Goal: Task Accomplishment & Management: Use online tool/utility

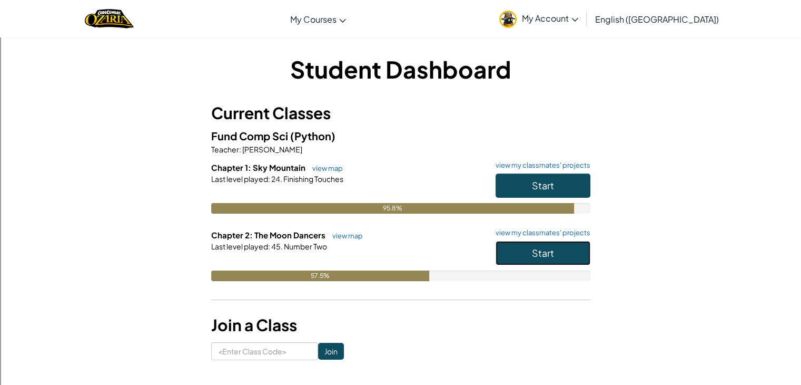
click at [569, 251] on button "Start" at bounding box center [543, 253] width 95 height 24
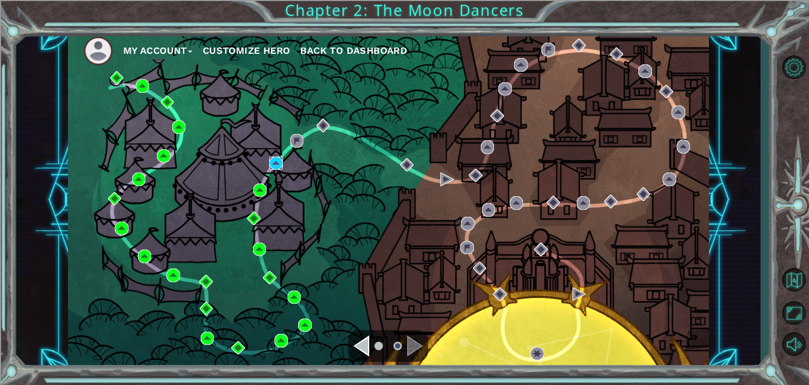
click at [281, 156] on img at bounding box center [276, 163] width 14 height 14
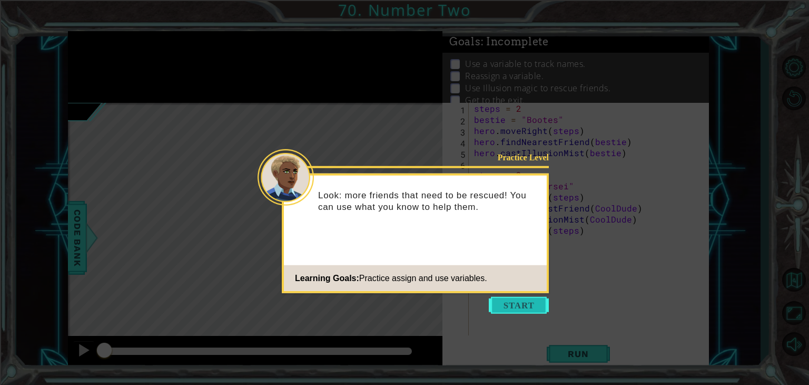
click at [515, 298] on button "Start" at bounding box center [519, 305] width 60 height 17
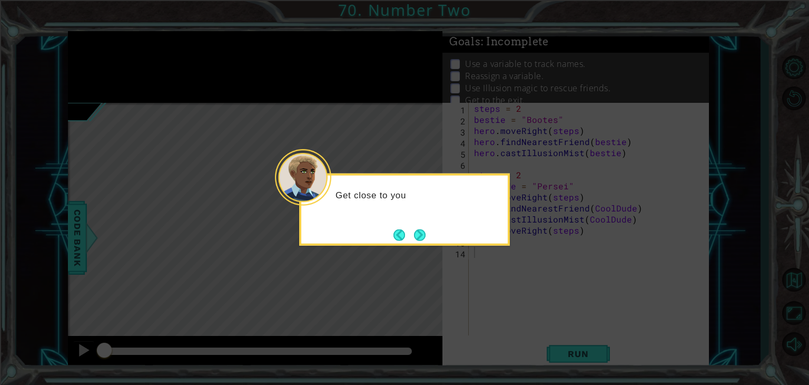
click at [431, 240] on div "Get close to you" at bounding box center [404, 209] width 211 height 72
click at [419, 234] on button "Next" at bounding box center [420, 235] width 12 height 12
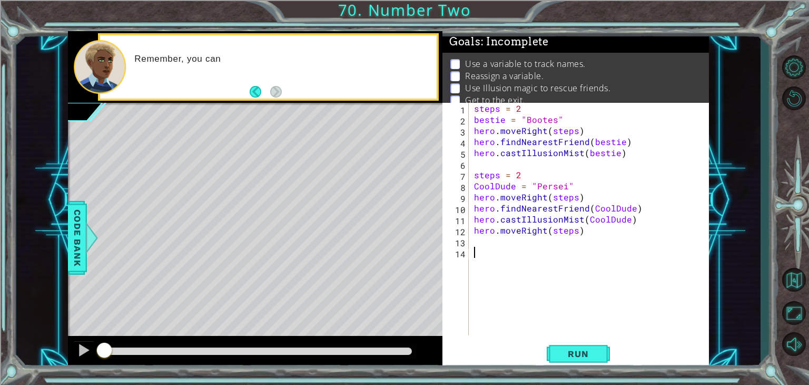
click at [573, 335] on div "1 2 3 4 5 6 7 8 9 10 11 12 13 14 steps = 2 bestie = "Bootes" hero . moveRight (…" at bounding box center [575, 236] width 267 height 266
click at [572, 348] on span "Run" at bounding box center [578, 353] width 42 height 11
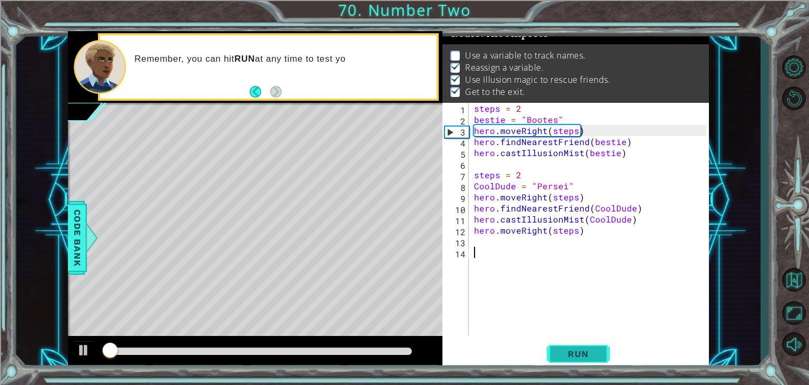
scroll to position [11, 0]
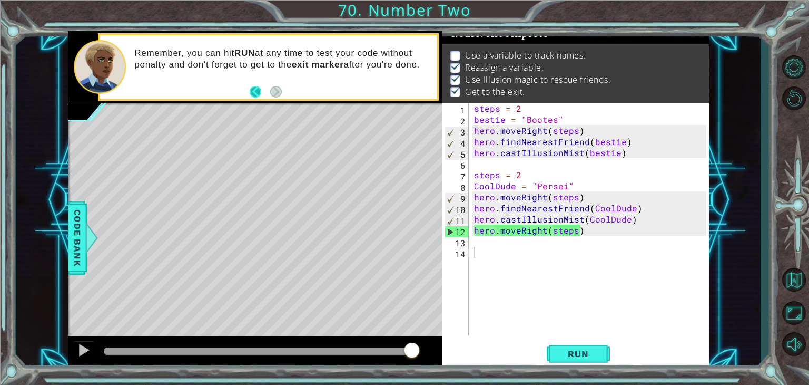
click at [261, 86] on button "Back" at bounding box center [260, 92] width 21 height 12
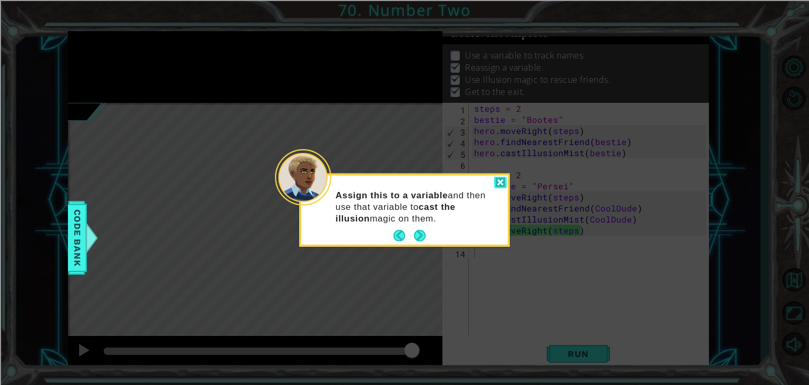
click at [499, 181] on div at bounding box center [500, 182] width 13 height 12
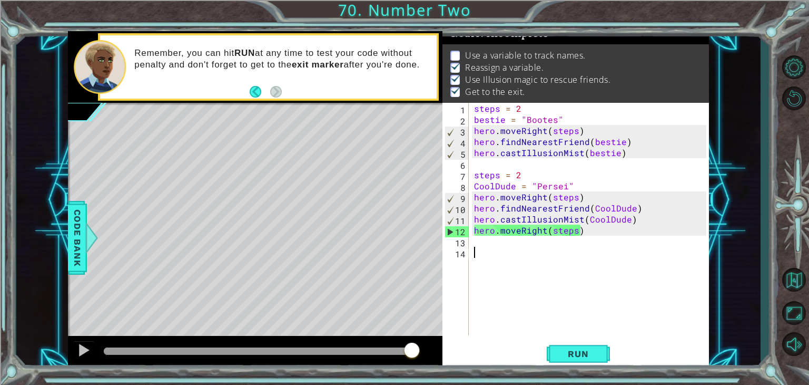
click at [446, 44] on div "Use а variable to track names. Reassign a variable. Use Illusion magic to rescu…" at bounding box center [575, 73] width 267 height 59
click at [448, 50] on ul "Use а variable to track names. Reassign a variable. Use Illusion magic to rescu…" at bounding box center [575, 74] width 255 height 48
click at [464, 54] on li "Use а variable to track names." at bounding box center [576, 56] width 253 height 12
click at [447, 44] on div "Use а variable to track names. Reassign a variable. Use Illusion magic to rescu…" at bounding box center [575, 73] width 267 height 59
click at [449, 44] on div "Use а variable to track names. Reassign a variable. Use Illusion magic to rescu…" at bounding box center [575, 73] width 267 height 59
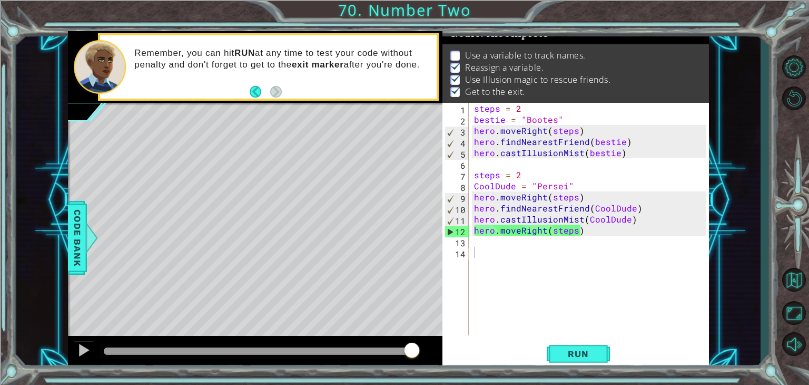
click at [465, 51] on p "Use а variable to track names." at bounding box center [525, 56] width 121 height 12
drag, startPoint x: 465, startPoint y: 51, endPoint x: 505, endPoint y: 50, distance: 40.6
click at [505, 50] on p "Use а variable to track names." at bounding box center [525, 56] width 121 height 12
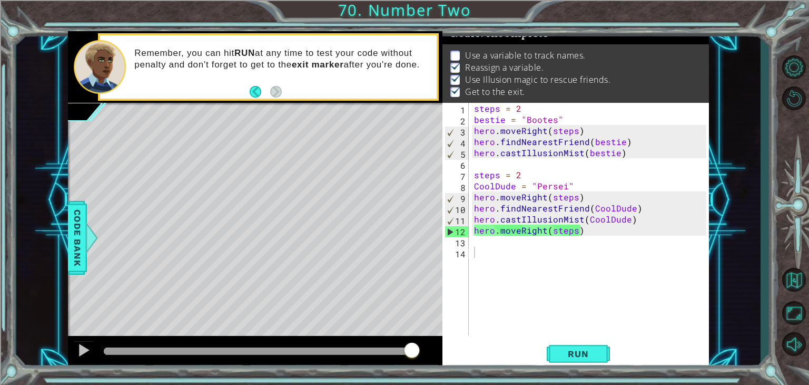
click at [505, 50] on p "Use а variable to track names." at bounding box center [525, 56] width 121 height 12
click at [80, 346] on div at bounding box center [84, 350] width 14 height 14
click at [588, 339] on div "1 2 3 4 5 6 7 8 9 10 11 12 13 14 steps = 2 bestie = "Bootes" hero . moveRight (…" at bounding box center [575, 236] width 267 height 266
click at [583, 357] on span "Run" at bounding box center [578, 353] width 42 height 11
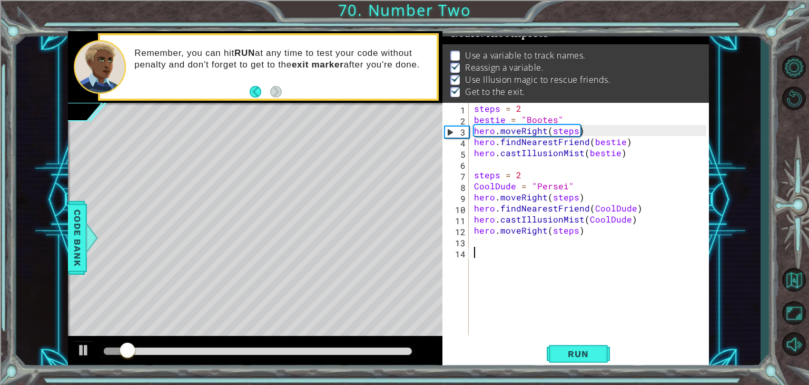
click at [471, 166] on div "1 2 3 4 5 6 7 8 9 10 11 12 13 14 steps = 2 bestie = "Bootes" hero . moveRight (…" at bounding box center [574, 219] width 264 height 232
click at [486, 164] on div "steps = 2 bestie = "Bootes" hero . moveRight ( steps ) hero . findNearestFriend…" at bounding box center [592, 230] width 240 height 254
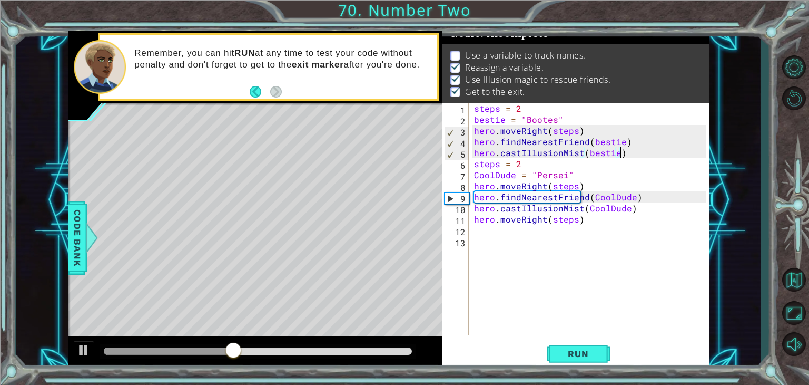
scroll to position [0, 8]
click at [574, 342] on button "Run" at bounding box center [578, 353] width 63 height 27
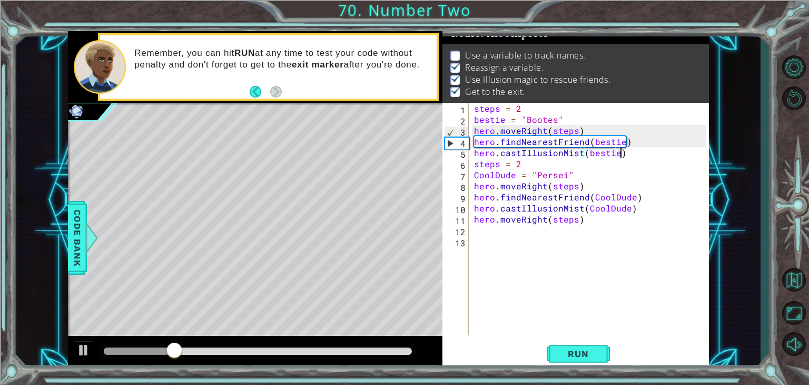
click at [493, 135] on div "steps = 2 bestie = "Bootes" hero . moveRight ( steps ) hero . findNearestFriend…" at bounding box center [592, 230] width 240 height 254
type textarea "hero.moveRight(steps)"
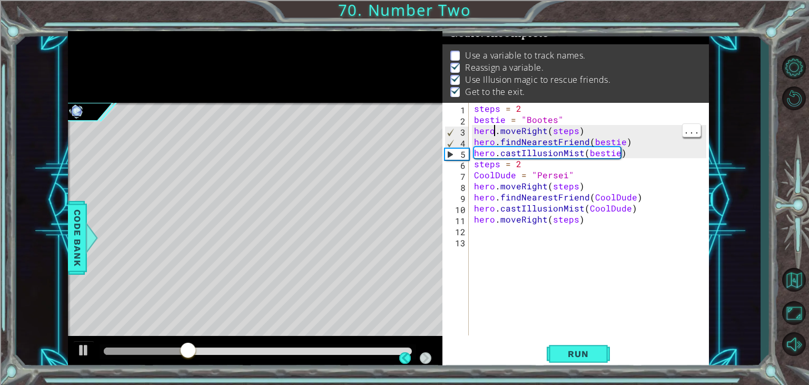
scroll to position [0, 1]
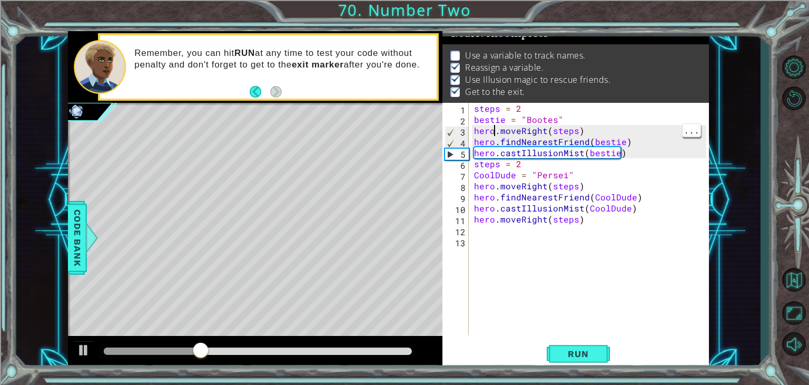
click at [721, 31] on div "1 ההההההההההההההההההההההההההההההההההההההההההההההההההההההההההההההההההההההההההההה…" at bounding box center [388, 200] width 744 height 338
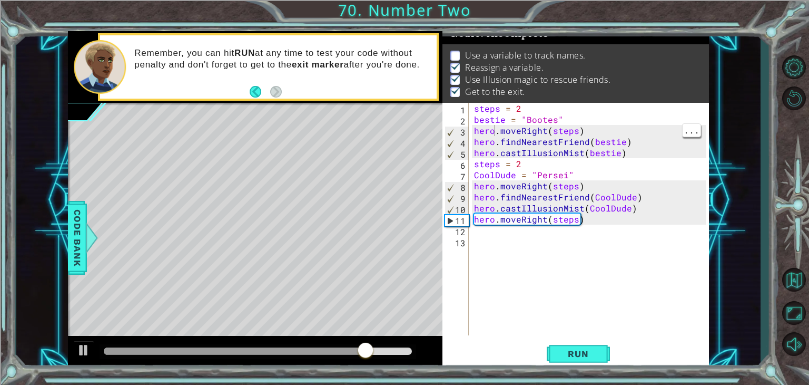
click at [721, 31] on div "1 ההההההההההההההההההההההההההההההההההההההההההההההההההההההההההההההההההההההההההההה…" at bounding box center [388, 200] width 744 height 338
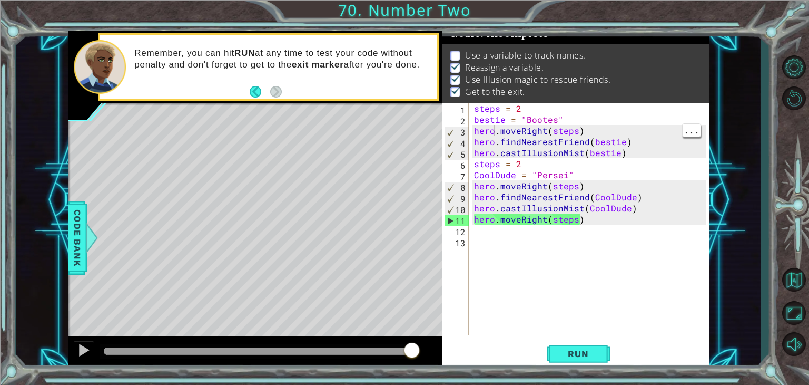
scroll to position [0, 0]
click at [497, 234] on div "steps = 2 bestie = "Bootes" hero . moveRight ( steps ) hero . findNearestFriend…" at bounding box center [592, 230] width 240 height 254
click at [78, 352] on div at bounding box center [84, 350] width 14 height 14
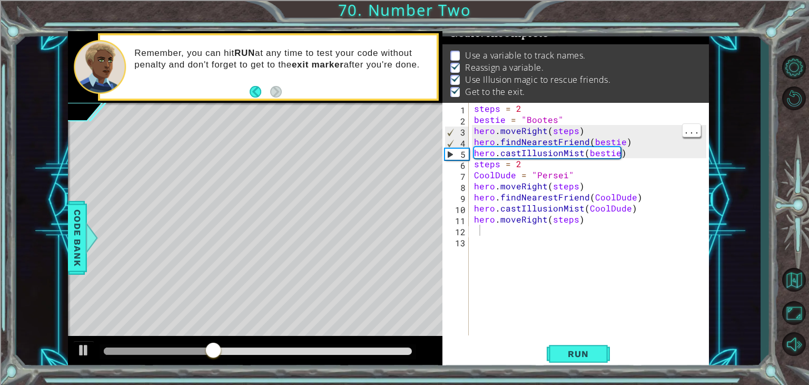
click at [99, 354] on div at bounding box center [255, 353] width 375 height 34
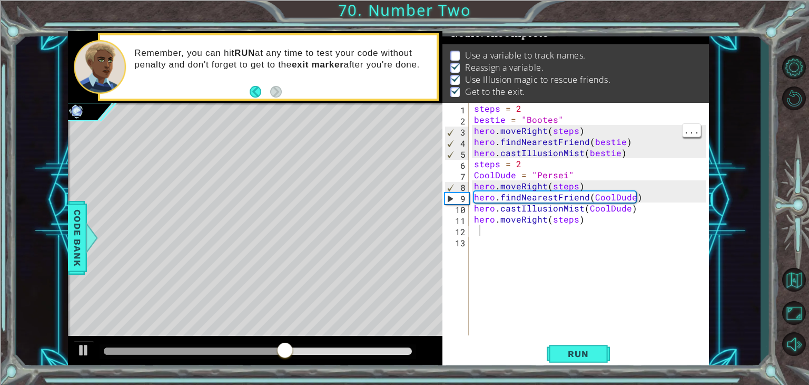
drag, startPoint x: 99, startPoint y: 354, endPoint x: 93, endPoint y: 361, distance: 8.6
click at [93, 361] on div at bounding box center [255, 353] width 375 height 34
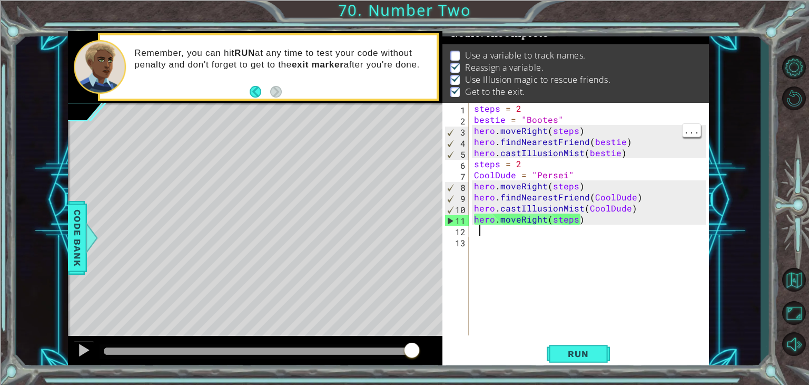
type textarea "j"
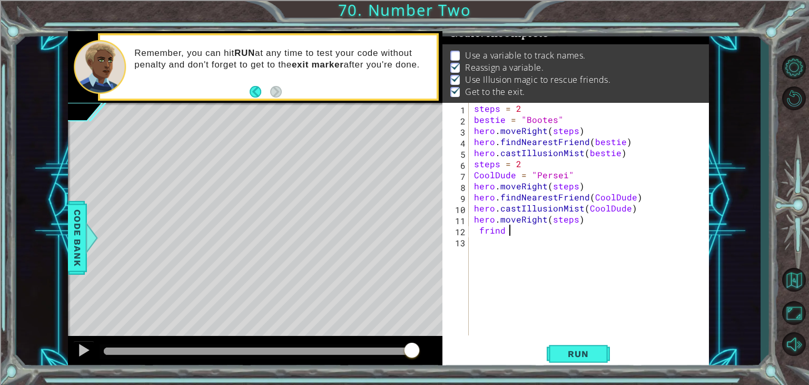
scroll to position [0, 2]
click at [477, 235] on div "steps = 2 bestie = "Bootes" hero . moveRight ( steps ) hero . findNearestFriend…" at bounding box center [592, 230] width 240 height 254
click at [486, 229] on div "steps = 2 bestie = "Bootes" hero . moveRight ( steps ) hero . findNearestFriend…" at bounding box center [592, 230] width 240 height 254
click at [526, 228] on div "steps = 2 bestie = "Bootes" hero . moveRight ( steps ) hero . findNearestFriend…" at bounding box center [592, 230] width 240 height 254
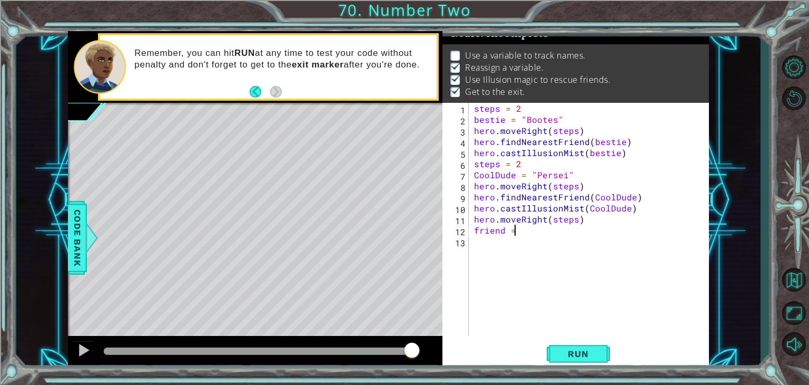
type textarea "friend =+"
click at [531, 232] on div "steps = 2 bestie = "Bootes" hero . moveRight ( steps ) hero . findNearestFriend…" at bounding box center [592, 230] width 240 height 254
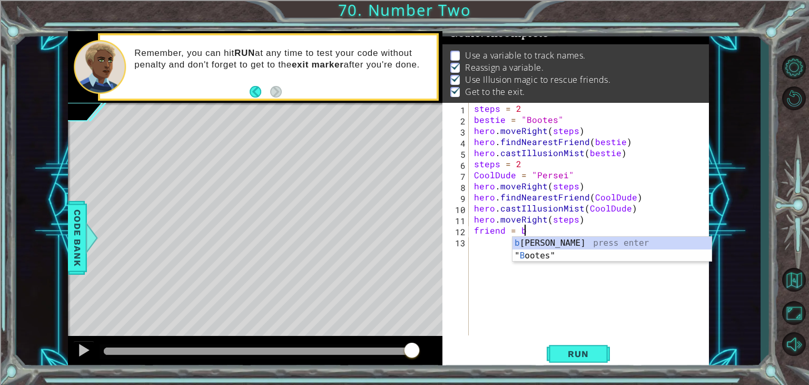
scroll to position [0, 3]
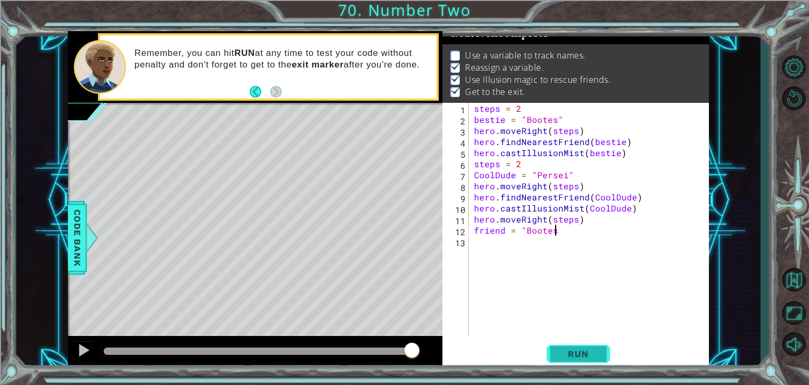
click at [574, 350] on span "Run" at bounding box center [578, 353] width 42 height 11
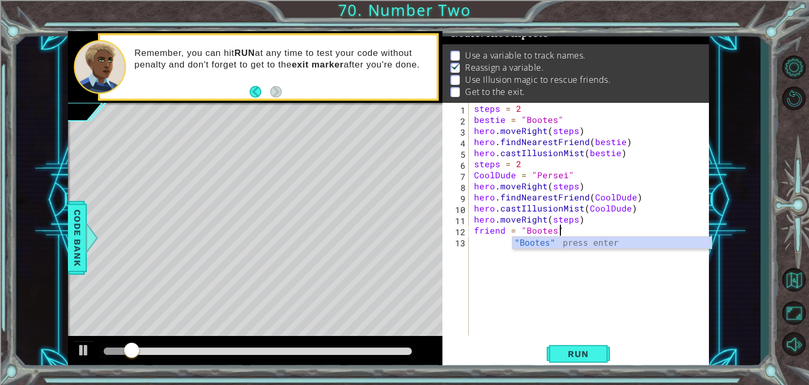
scroll to position [0, 4]
click at [577, 357] on span "Run" at bounding box center [578, 353] width 42 height 11
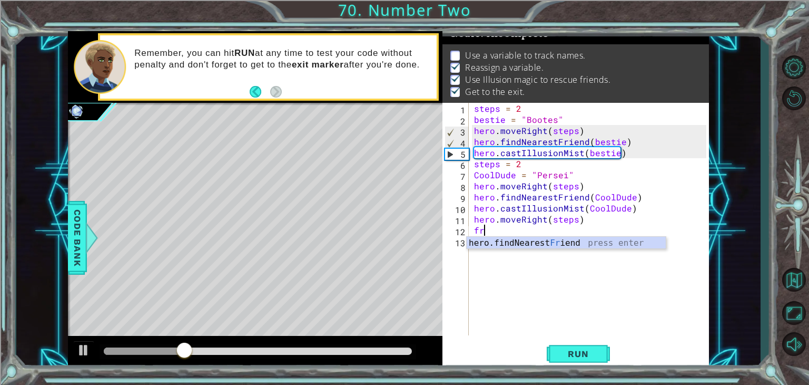
scroll to position [0, 0]
type textarea "f"
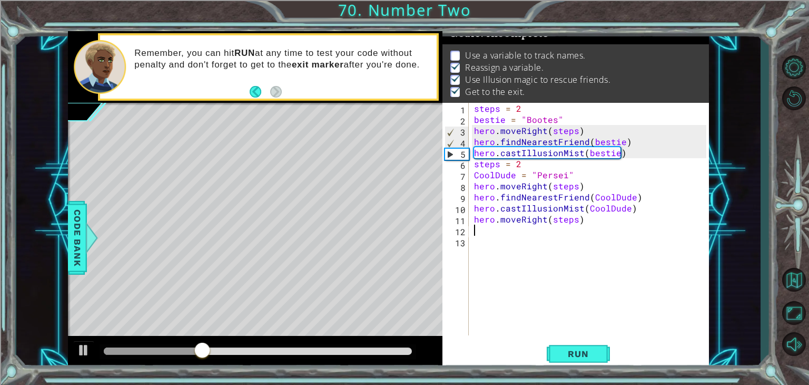
type textarea "hero.moveRight(steps)"
click at [595, 295] on div "steps = 2 bestie = "Bootes" hero . moveRight ( steps ) hero . findNearestFriend…" at bounding box center [592, 230] width 240 height 254
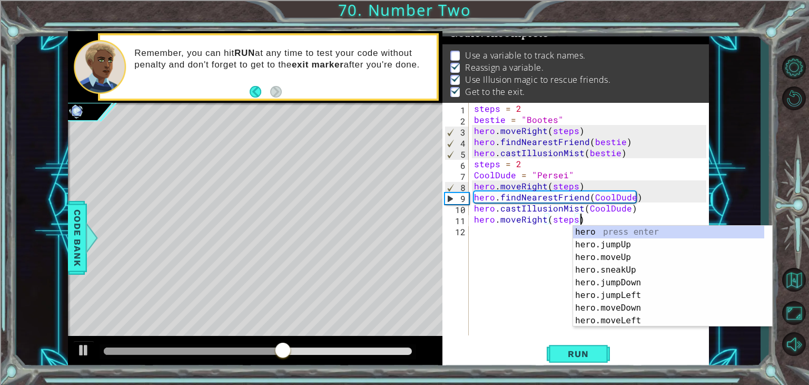
click at [640, 207] on div "steps = 2 bestie = "Bootes" hero . moveRight ( steps ) hero . findNearestFriend…" at bounding box center [592, 230] width 240 height 254
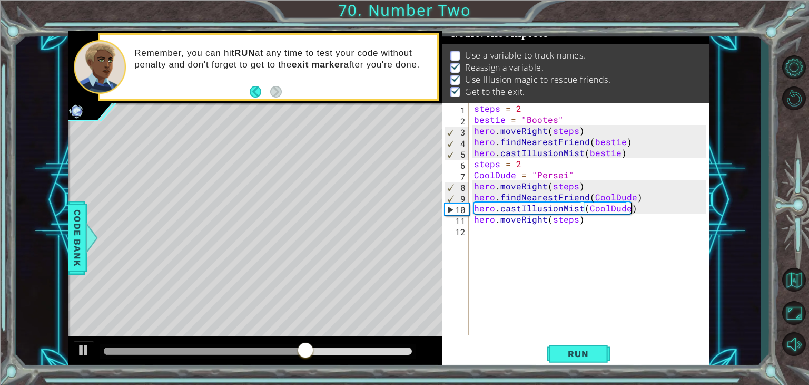
click at [649, 202] on div "steps = 2 bestie = "Bootes" hero . moveRight ( steps ) hero . findNearestFriend…" at bounding box center [592, 230] width 240 height 254
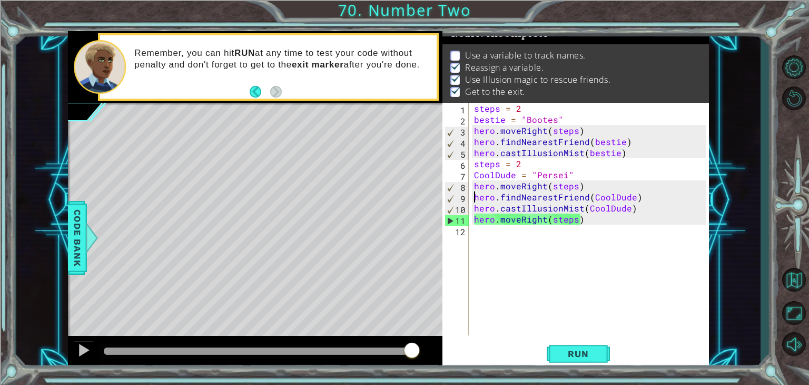
type textarea "hero.moveRight(steps)"
click at [554, 44] on div "Use а variable to track names. Reassign a variable. Use Illusion magic to rescu…" at bounding box center [575, 73] width 267 height 59
click at [476, 142] on div "steps = 2 bestie = "Bootes" hero . moveRight ( steps ) hero . findNearestFriend…" at bounding box center [592, 230] width 240 height 254
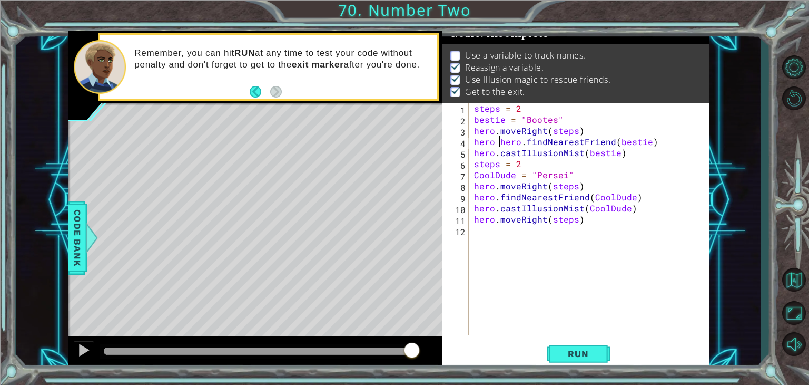
scroll to position [0, 2]
click at [472, 197] on div "steps = 2 bestie = "Bootes" hero . moveRight ( steps ) hero = hero . findNeares…" at bounding box center [592, 230] width 240 height 254
drag, startPoint x: 495, startPoint y: 194, endPoint x: 468, endPoint y: 200, distance: 27.4
click at [468, 200] on div "hero = hero.findNearestFriend(CoolDude) 1 2 3 4 5 6 7 8 9 10 11 12 steps = 2 be…" at bounding box center [574, 219] width 264 height 232
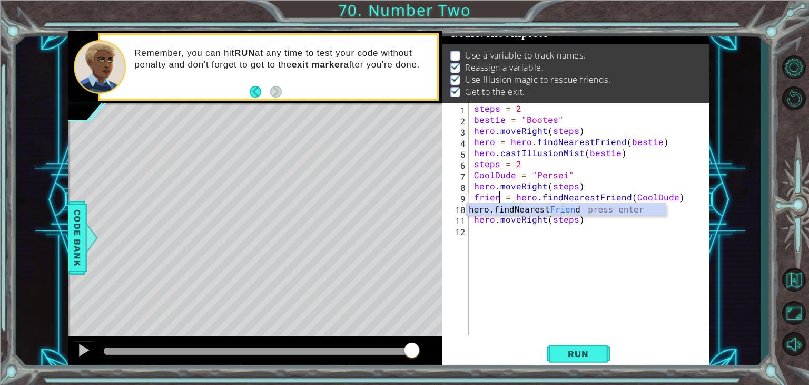
scroll to position [0, 2]
drag, startPoint x: 495, startPoint y: 143, endPoint x: 446, endPoint y: 144, distance: 48.5
click at [446, 144] on div "friend = hero.findNearestFriend(CoolDude) 1 2 3 4 5 6 7 8 9 10 11 12 steps = 2 …" at bounding box center [574, 219] width 264 height 232
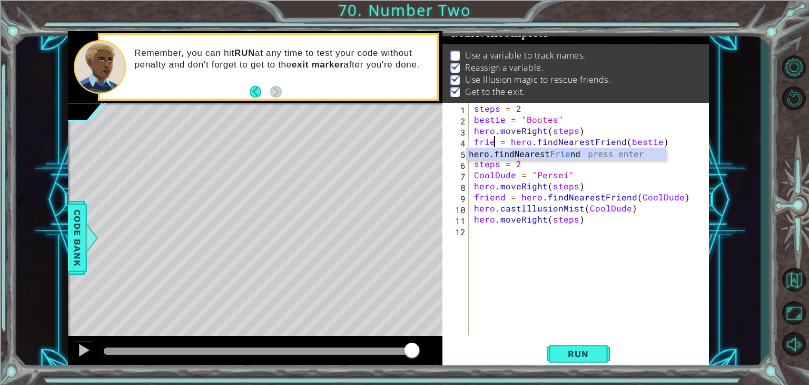
scroll to position [0, 2]
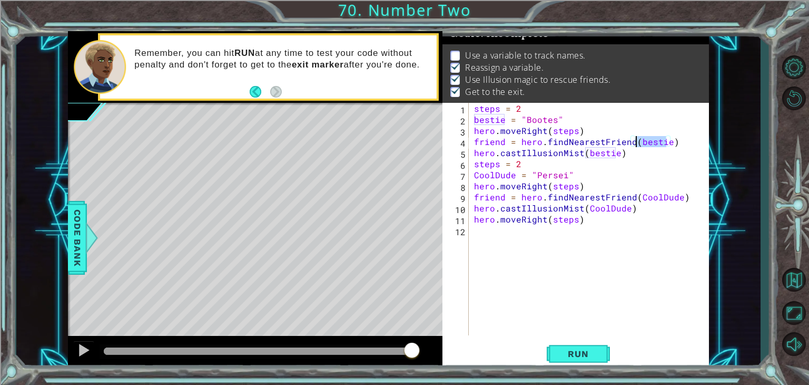
drag, startPoint x: 668, startPoint y: 139, endPoint x: 641, endPoint y: 137, distance: 27.4
click at [641, 137] on div "steps = 2 bestie = "Bootes" hero . moveRight ( steps ) friend = hero . findNear…" at bounding box center [592, 230] width 240 height 254
drag, startPoint x: 677, startPoint y: 195, endPoint x: 646, endPoint y: 195, distance: 30.6
click at [646, 195] on div "steps = 2 bestie = "Bootes" hero . moveRight ( steps ) friend = hero . findNear…" at bounding box center [592, 230] width 240 height 254
drag, startPoint x: 626, startPoint y: 209, endPoint x: 588, endPoint y: 211, distance: 38.5
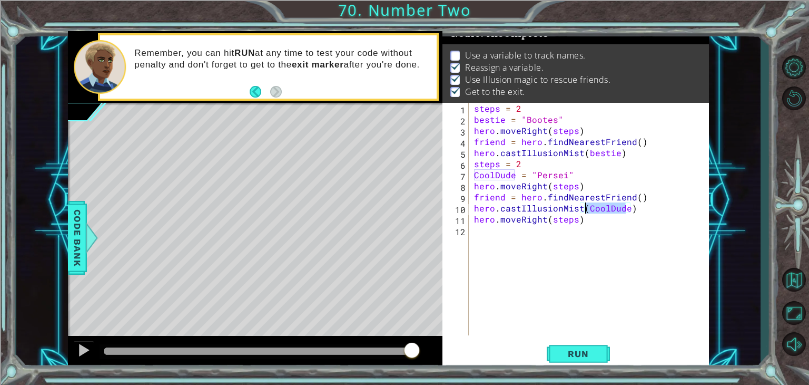
click at [588, 211] on div "steps = 2 bestie = "Bootes" hero . moveRight ( steps ) friend = hero . findNear…" at bounding box center [592, 230] width 240 height 254
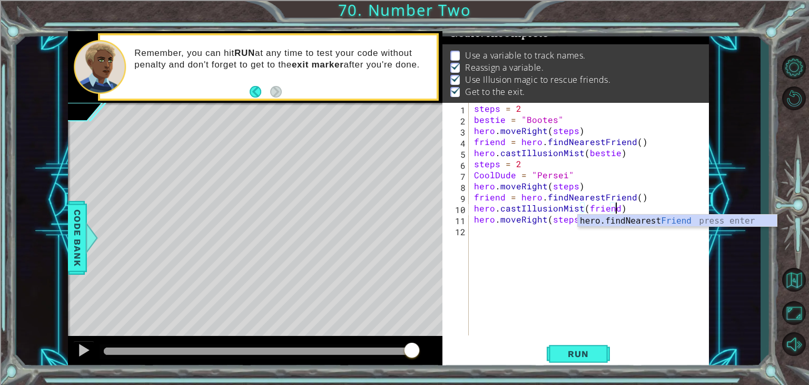
scroll to position [0, 8]
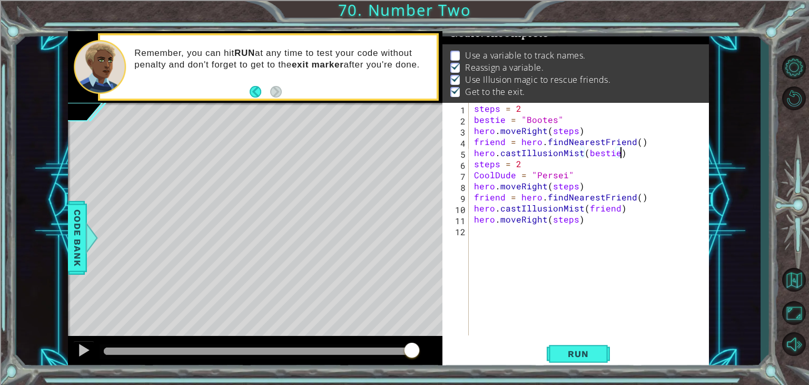
click at [618, 154] on div "steps = 2 bestie = "Bootes" hero . moveRight ( steps ) friend = hero . findNear…" at bounding box center [592, 230] width 240 height 254
drag, startPoint x: 617, startPoint y: 154, endPoint x: 588, endPoint y: 154, distance: 29.0
click at [588, 154] on div "steps = 2 bestie = "Bootes" hero . moveRight ( steps ) friend = hero . findNear…" at bounding box center [592, 230] width 240 height 254
click at [615, 143] on div "steps = 2 bestie = "Bootes" hero . moveRight ( steps ) friend = hero . findNear…" at bounding box center [592, 230] width 240 height 254
drag, startPoint x: 525, startPoint y: 146, endPoint x: 642, endPoint y: 136, distance: 117.3
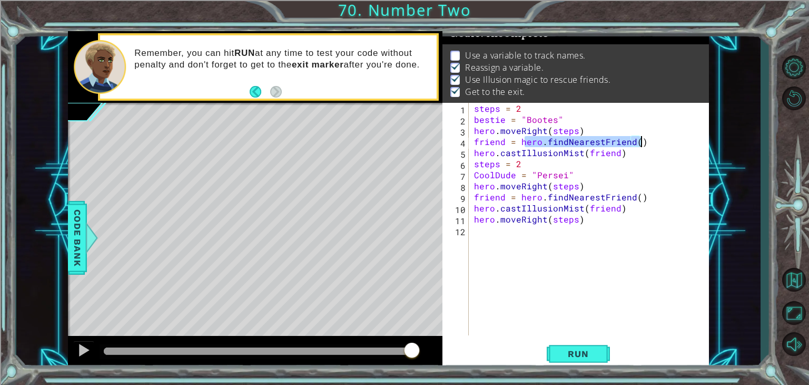
click at [642, 136] on div "steps = 2 bestie = "Bootes" hero . moveRight ( steps ) friend = hero . findNear…" at bounding box center [592, 230] width 240 height 254
drag, startPoint x: 489, startPoint y: 154, endPoint x: 619, endPoint y: 150, distance: 129.6
click at [619, 150] on div "steps = 2 bestie = "Bootes" hero . moveRight ( steps ) friend = hero . findNear…" at bounding box center [592, 230] width 240 height 254
click at [607, 152] on div "steps = 2 bestie = "Bootes" hero . moveRight ( steps ) friend = hero . findNear…" at bounding box center [592, 230] width 240 height 254
click at [486, 140] on div "steps = 2 bestie = "Bootes" hero . moveRight ( steps ) friend = hero . findNear…" at bounding box center [592, 230] width 240 height 254
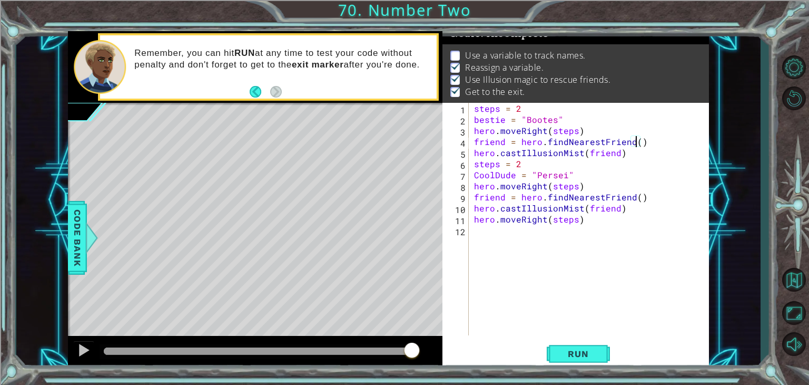
click at [634, 144] on div "steps = 2 bestie = "Bootes" hero . moveRight ( steps ) friend = hero . findNear…" at bounding box center [592, 230] width 240 height 254
type textarea "friend = hero.findNearestFriend()"
click at [590, 344] on button "Run" at bounding box center [578, 353] width 63 height 27
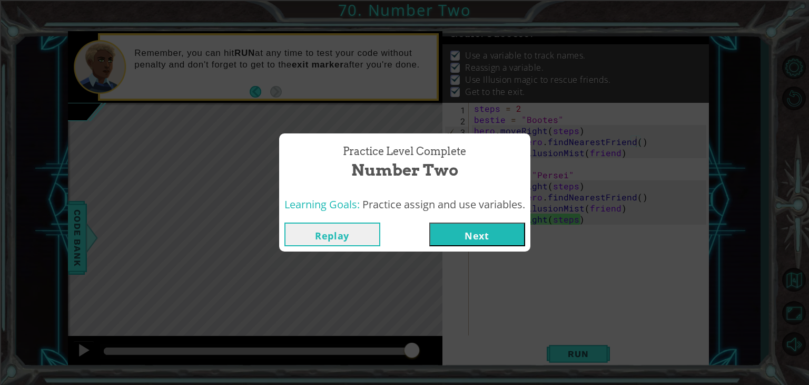
click at [508, 235] on button "Next" at bounding box center [477, 234] width 96 height 24
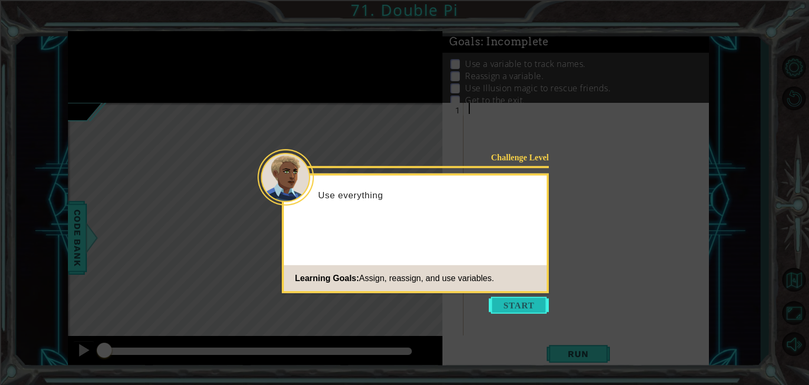
click at [532, 298] on button "Start" at bounding box center [519, 305] width 60 height 17
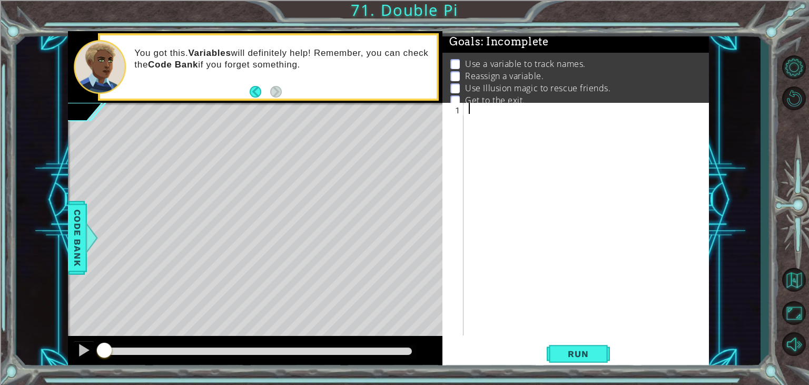
type textarea "h"
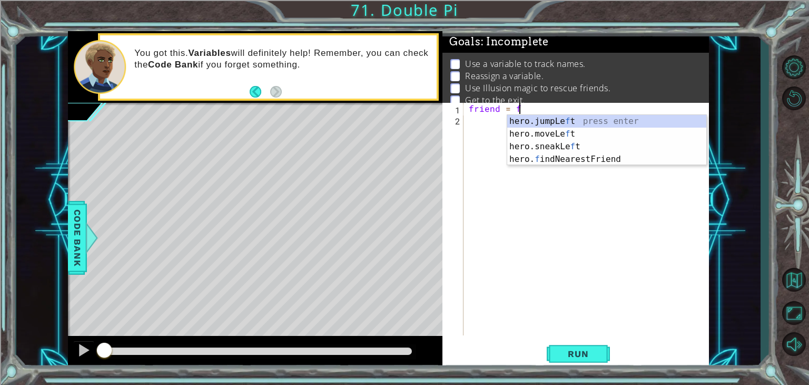
scroll to position [0, 3]
type textarea "friend = fin"
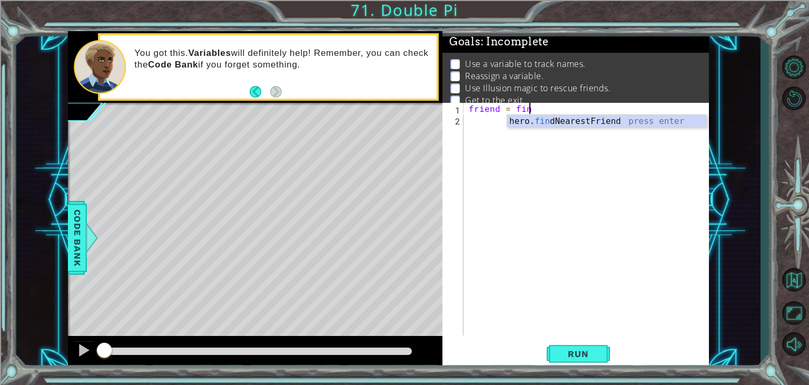
scroll to position [0, 0]
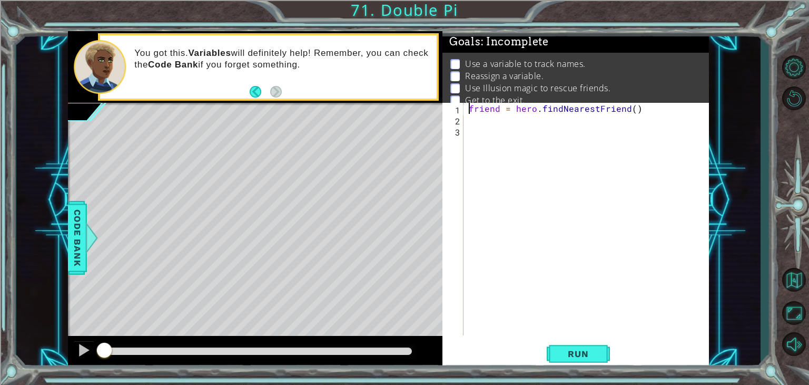
click at [467, 105] on div "friend = hero . findNearestFriend ( )" at bounding box center [589, 230] width 245 height 254
type textarea "friend = hero.findNearestFriend()"
click at [467, 105] on div "friend = hero . findNearestFriend ( )" at bounding box center [589, 230] width 245 height 254
type textarea "steps = 1"
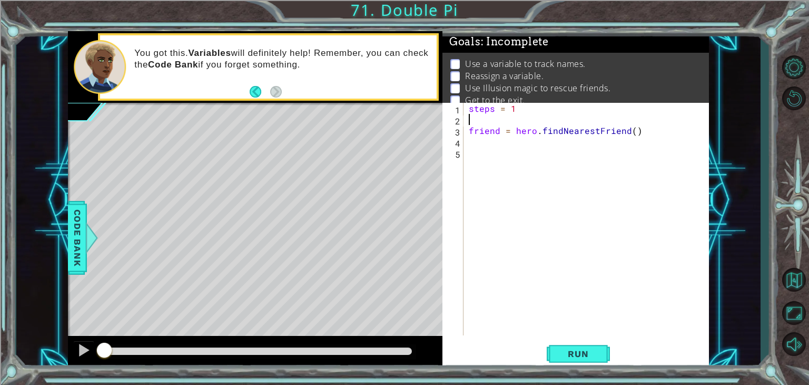
scroll to position [0, 0]
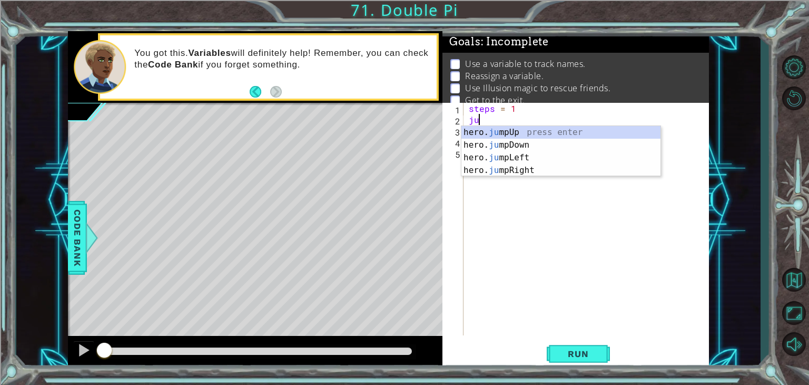
type textarea "jum"
click at [490, 144] on div "hero. jum pUp press enter hero. jum pDown press enter hero. jum pLeft press ent…" at bounding box center [560, 164] width 199 height 76
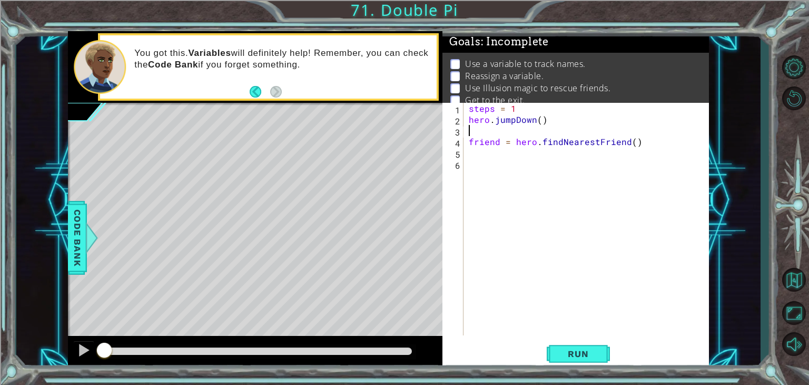
click at [542, 123] on div "steps = 1 hero . jumpDown ( ) friend = hero . findNearestFriend ( )" at bounding box center [589, 230] width 245 height 254
type textarea "hero.jumpDown(steps)"
click at [524, 136] on div "steps = 1 hero . jumpDown ( steps ) friend = hero . findNearestFriend ( )" at bounding box center [589, 230] width 245 height 254
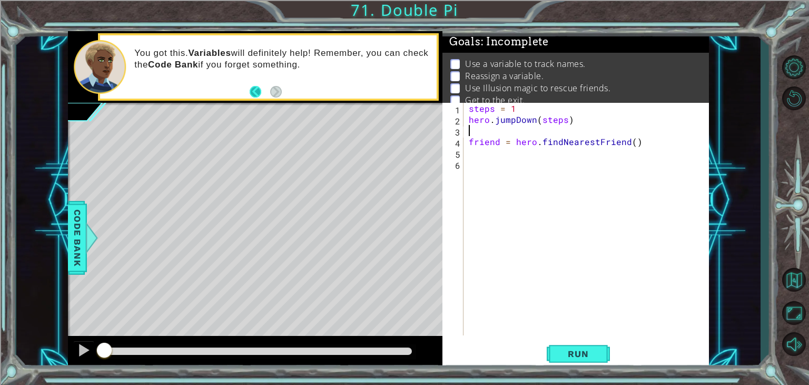
click at [253, 92] on button "Back" at bounding box center [260, 92] width 21 height 12
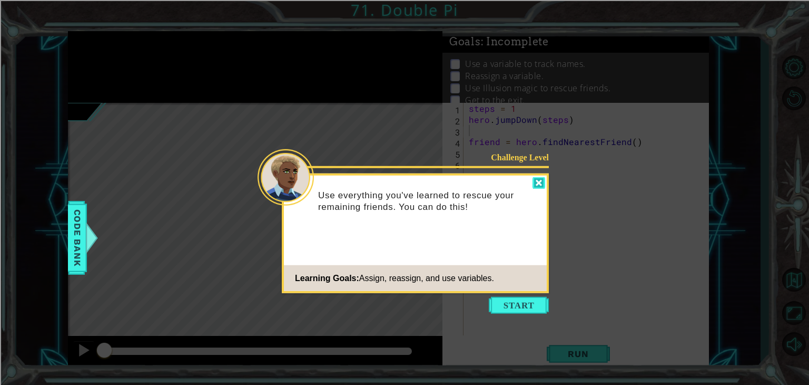
click at [542, 184] on div at bounding box center [539, 183] width 13 height 12
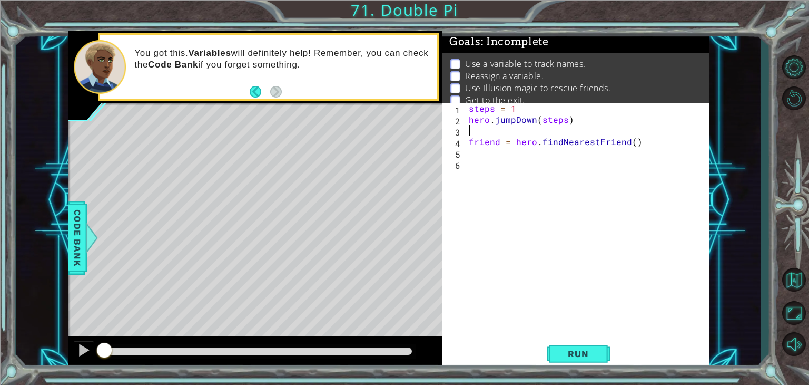
click at [553, 155] on div "steps = 1 hero . jumpDown ( steps ) friend = hero . findNearestFriend ( )" at bounding box center [589, 230] width 245 height 254
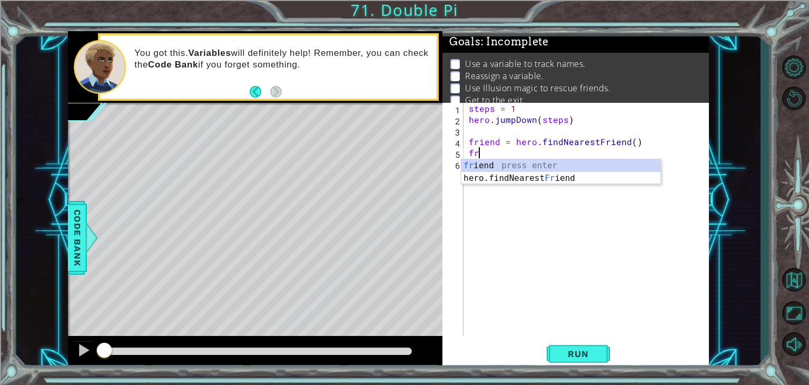
type textarea "f"
click at [526, 180] on div "hero. us e press enter hero.[PERSON_NAME] us ionMist press enter" at bounding box center [560, 184] width 199 height 51
type textarea "hero.castIllusionMist(friend)"
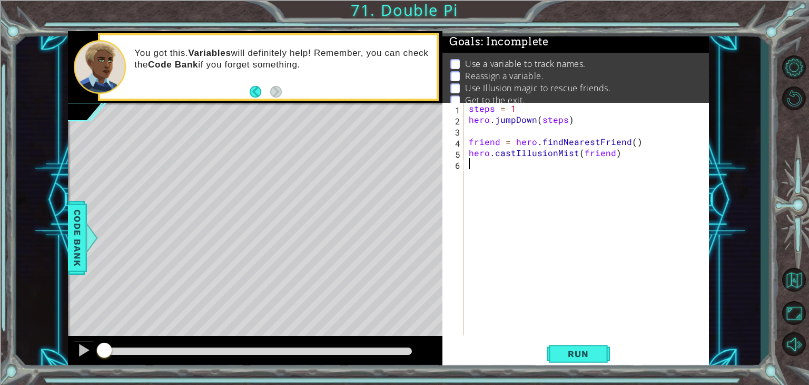
click at [526, 183] on div "steps = 1 hero . jumpDown ( steps ) friend = hero . findNearestFriend ( ) hero …" at bounding box center [589, 230] width 245 height 254
click at [471, 155] on div "steps = 1 hero . jumpDown ( steps ) friend = hero . findNearestFriend ( ) hero …" at bounding box center [589, 230] width 245 height 254
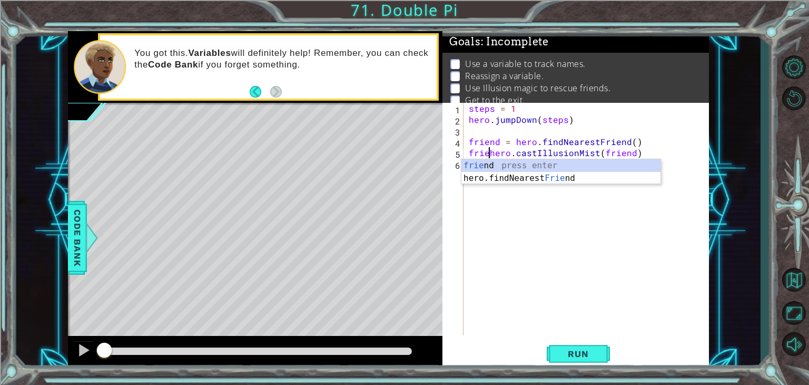
scroll to position [0, 2]
type textarea "hero.castIllusionMist(friend)"
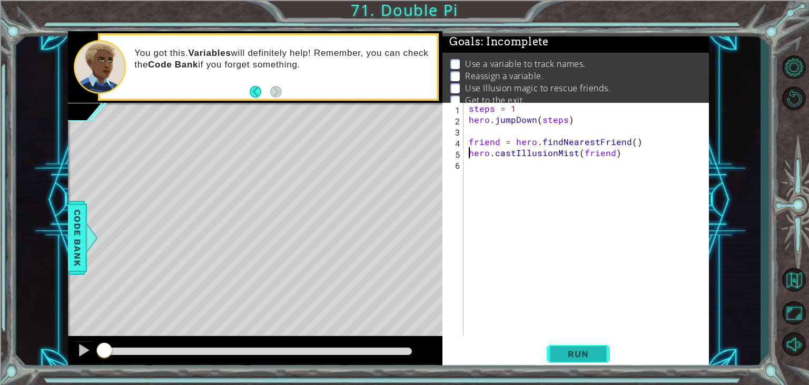
drag, startPoint x: 586, startPoint y: 358, endPoint x: 579, endPoint y: 356, distance: 7.2
drag, startPoint x: 579, startPoint y: 356, endPoint x: 479, endPoint y: 177, distance: 205.2
click at [479, 177] on div "steps = 1 hero . jumpDown ( steps ) friend = hero . findNearestFriend ( ) hero …" at bounding box center [589, 230] width 245 height 254
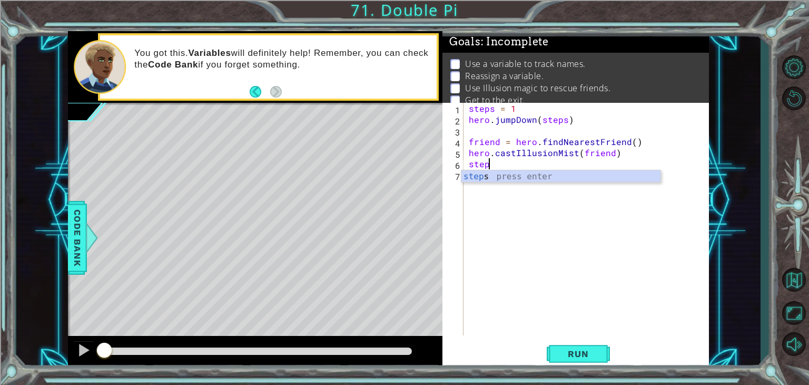
scroll to position [0, 1]
type textarea "steps = 1"
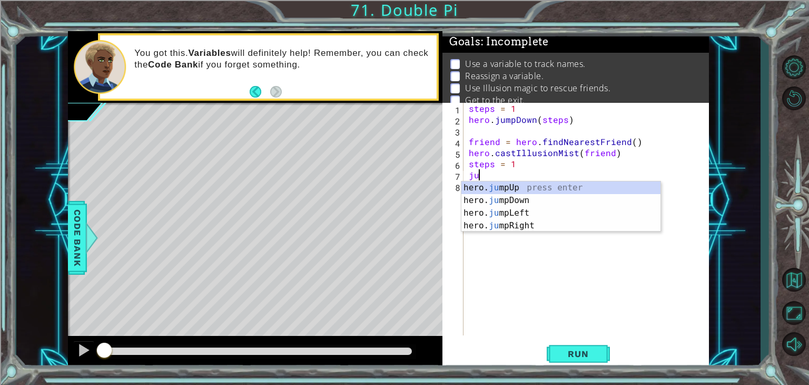
scroll to position [0, 0]
type textarea "jumpup"
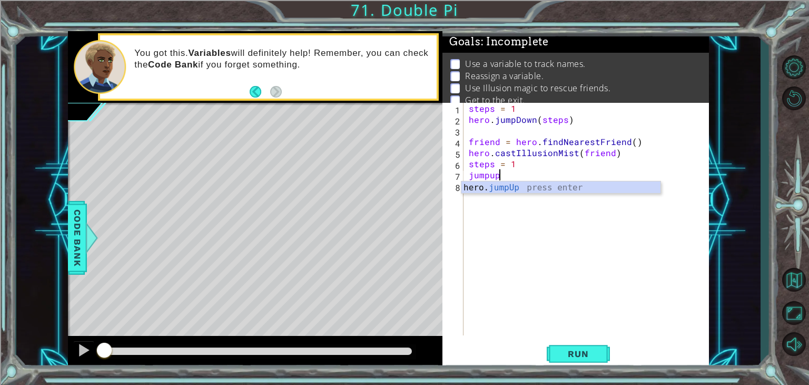
click at [480, 192] on div "hero. jumpUp press enter" at bounding box center [560, 200] width 199 height 38
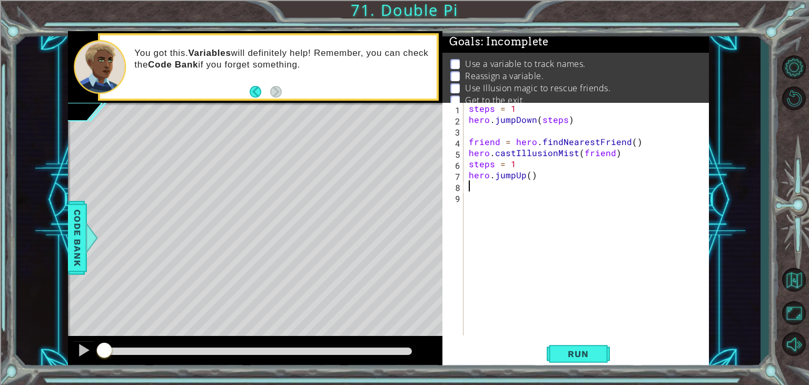
scroll to position [0, 0]
click at [572, 362] on button "Run" at bounding box center [578, 353] width 63 height 27
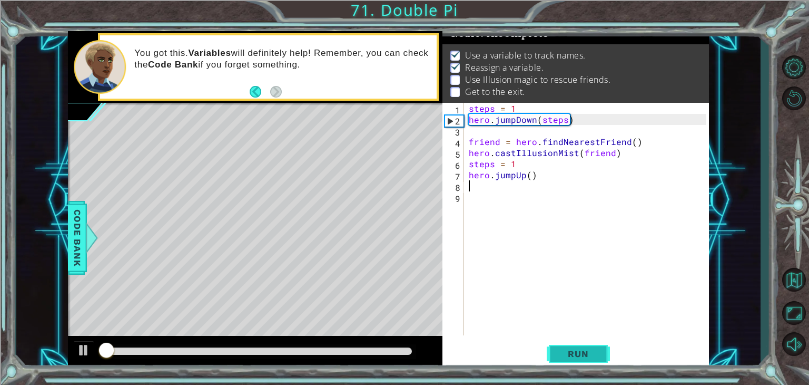
scroll to position [11, 0]
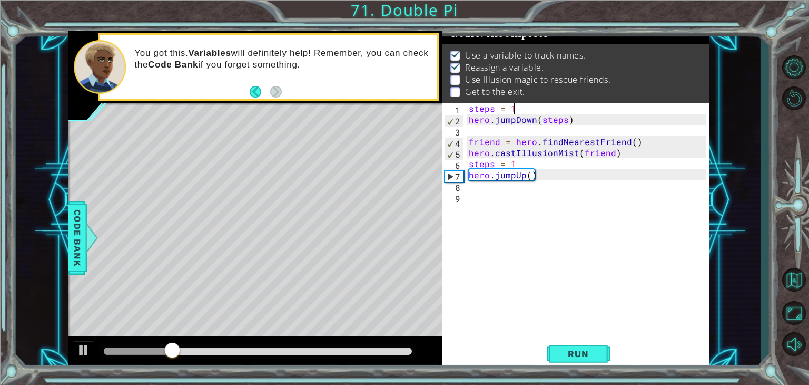
click at [518, 112] on div "steps = 1 hero . jumpDown ( steps ) friend = hero . findNearestFriend ( ) hero …" at bounding box center [589, 230] width 245 height 254
type textarea "steps = 2"
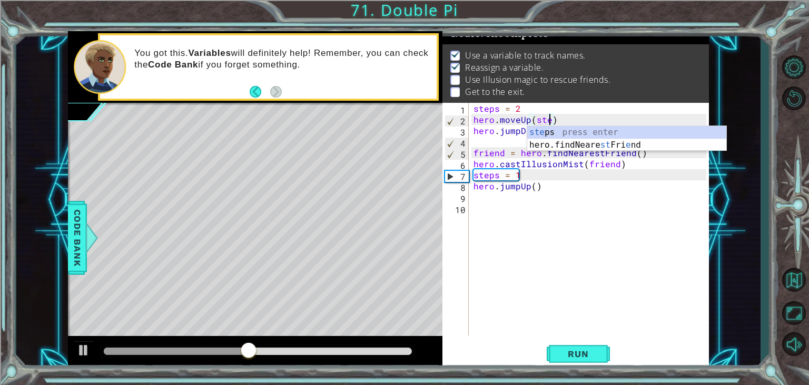
type textarea "hero.moveUp(steps)"
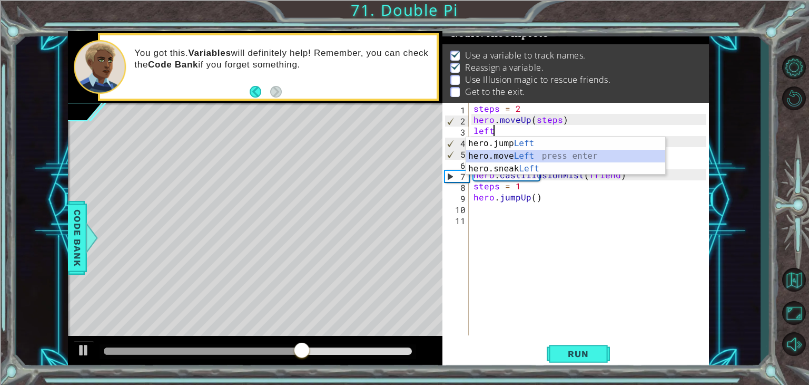
click at [514, 159] on div "hero.jump Left press enter hero.move Left press enter hero.sneak Left press ent…" at bounding box center [565, 168] width 199 height 63
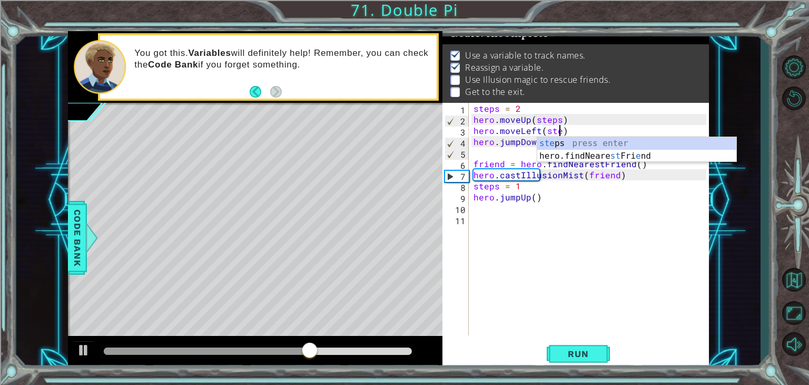
type textarea "hero.moveLeft(steps)"
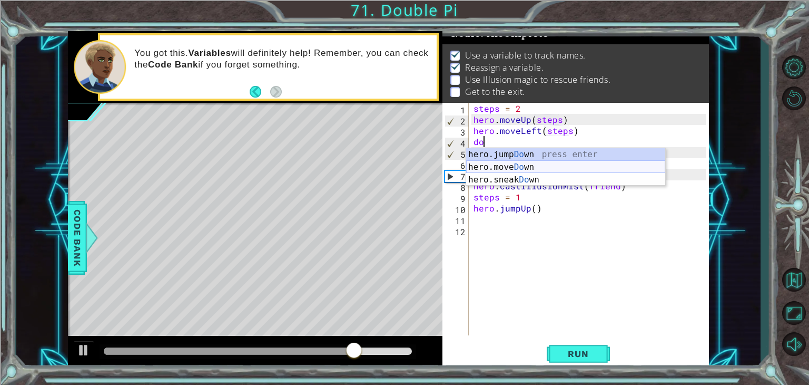
click at [504, 168] on div "hero.jump Do wn press enter hero.move Do wn press enter hero.sneak Do wn press …" at bounding box center [565, 179] width 199 height 63
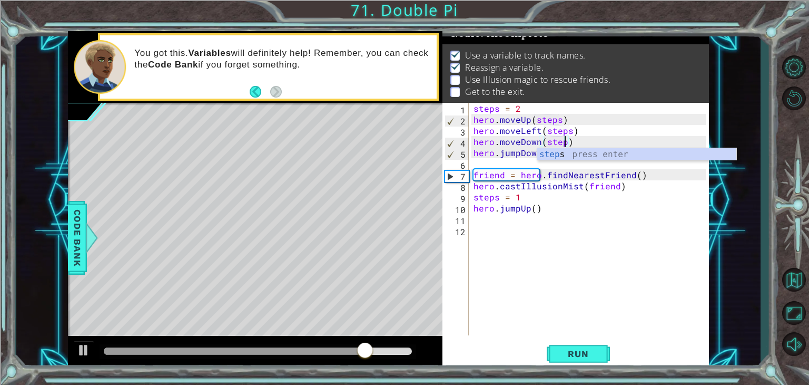
scroll to position [0, 5]
click at [569, 358] on span "Run" at bounding box center [578, 353] width 42 height 11
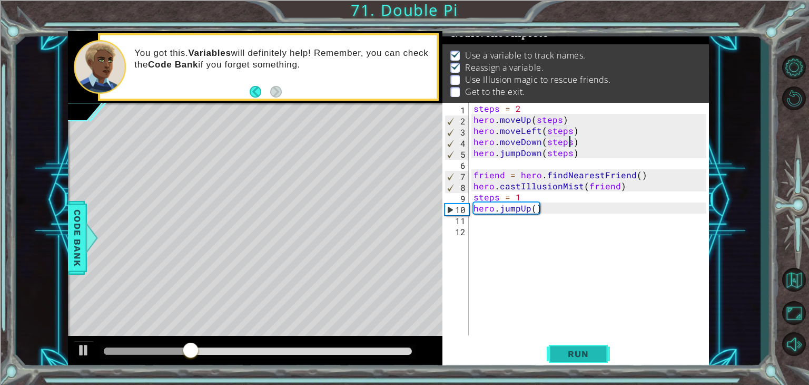
click at [573, 355] on span "Run" at bounding box center [578, 353] width 42 height 11
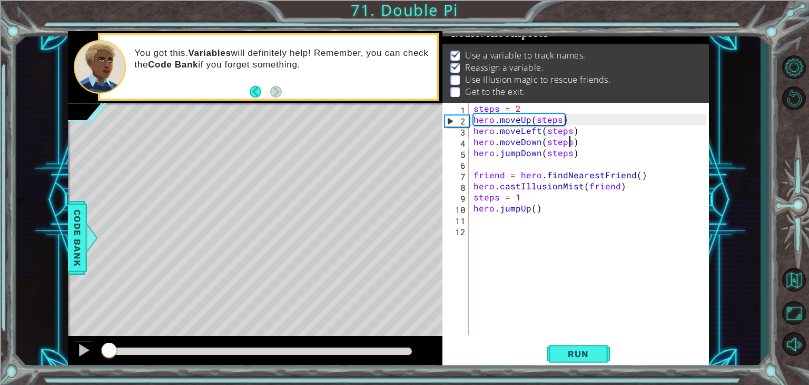
drag, startPoint x: 145, startPoint y: 354, endPoint x: 101, endPoint y: 346, distance: 44.4
click at [101, 346] on div at bounding box center [109, 350] width 19 height 19
click at [88, 352] on div at bounding box center [84, 350] width 14 height 14
click at [88, 351] on div at bounding box center [84, 350] width 14 height 14
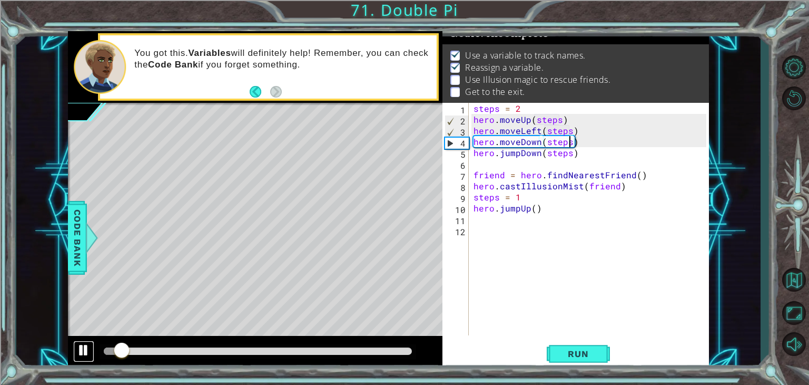
click at [88, 351] on div at bounding box center [84, 350] width 14 height 14
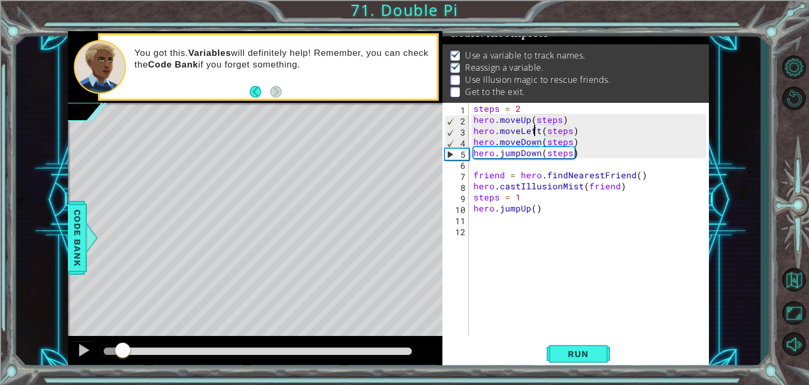
click at [536, 131] on div "steps = 2 hero . moveUp ( steps ) hero . moveLeft ( steps ) hero . moveDown ( s…" at bounding box center [591, 230] width 240 height 254
click at [537, 131] on div "steps = 2 hero . moveUp ( steps ) hero . moveLeft ( steps ) hero . moveDown ( s…" at bounding box center [591, 230] width 240 height 254
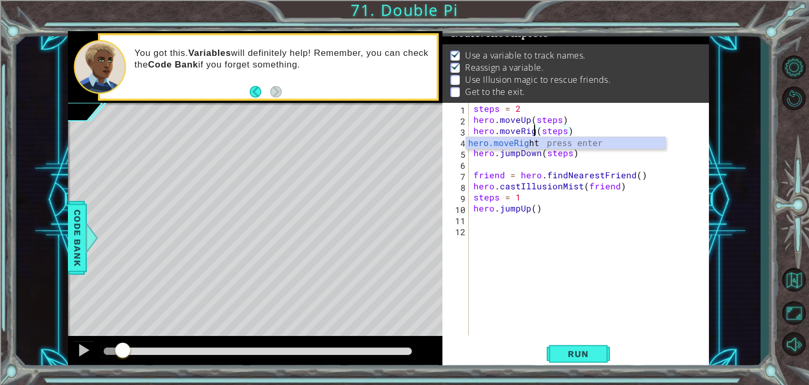
scroll to position [0, 4]
click at [578, 339] on div "hero.moveRight(steps) 1 2 3 4 5 6 7 8 9 10 11 12 steps = 2 hero . moveUp ( step…" at bounding box center [575, 236] width 267 height 266
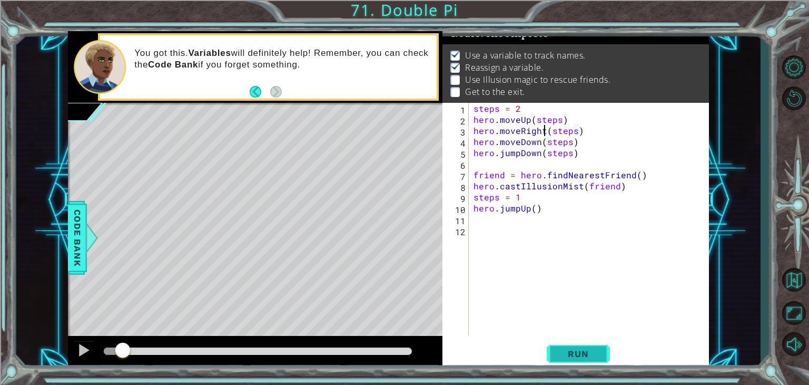
click at [577, 348] on span "Run" at bounding box center [578, 353] width 42 height 11
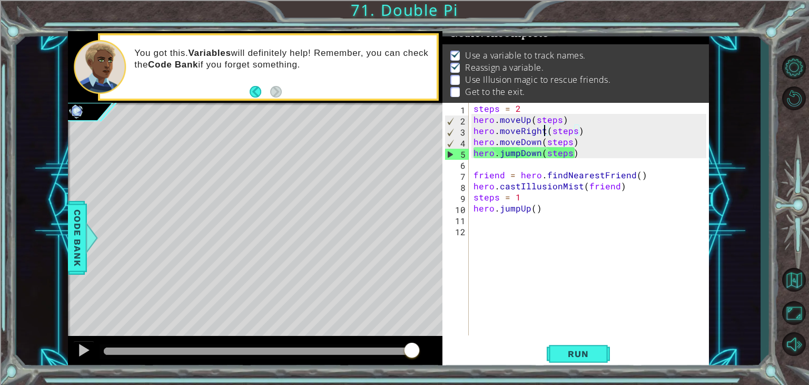
click at [592, 151] on div "steps = 2 hero . moveUp ( steps ) hero . moveRight ( steps ) hero . moveDown ( …" at bounding box center [591, 230] width 240 height 254
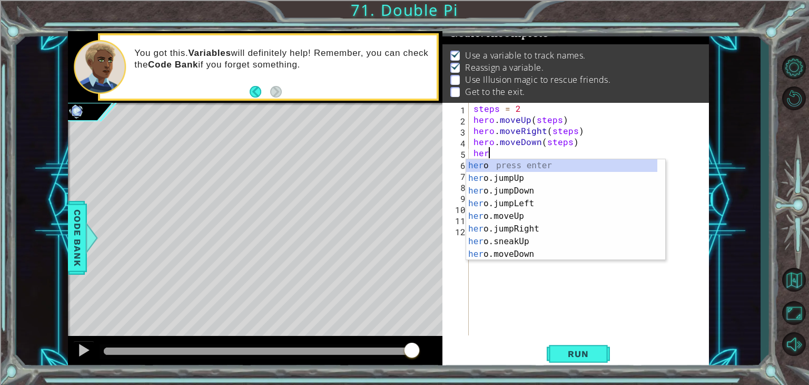
scroll to position [0, 0]
type textarea "h"
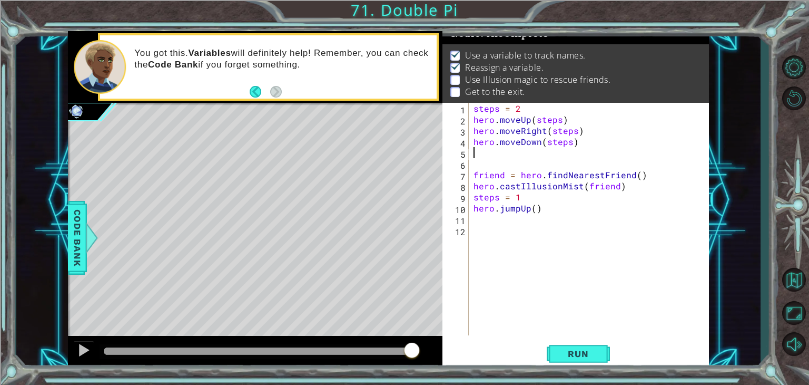
type textarea "hero.moveDown(steps)"
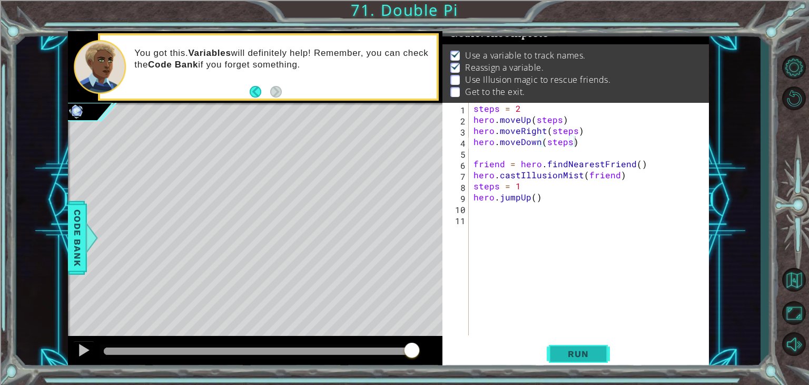
click at [576, 347] on button "Run" at bounding box center [578, 353] width 63 height 27
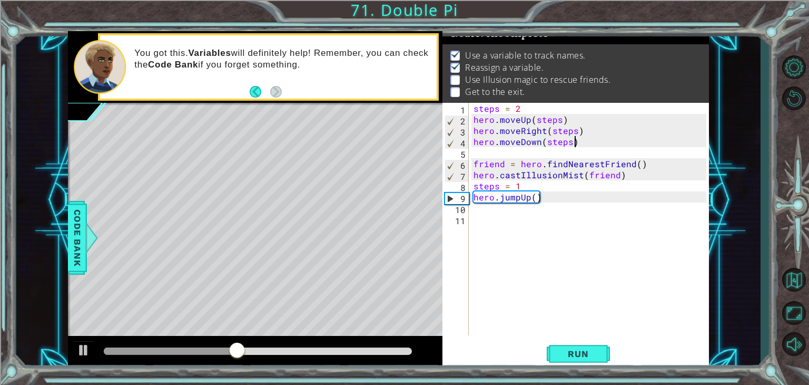
click at [510, 215] on div "steps = 2 hero . moveUp ( steps ) hero . moveRight ( steps ) hero . moveDown ( …" at bounding box center [591, 230] width 240 height 254
click at [538, 205] on div "steps = 2 hero . moveUp ( steps ) hero . moveRight ( steps ) hero . moveDown ( …" at bounding box center [591, 230] width 240 height 254
drag, startPoint x: 539, startPoint y: 199, endPoint x: 496, endPoint y: 199, distance: 43.7
click at [496, 199] on div "steps = 2 hero . moveUp ( steps ) hero . moveRight ( steps ) hero . moveDown ( …" at bounding box center [591, 230] width 240 height 254
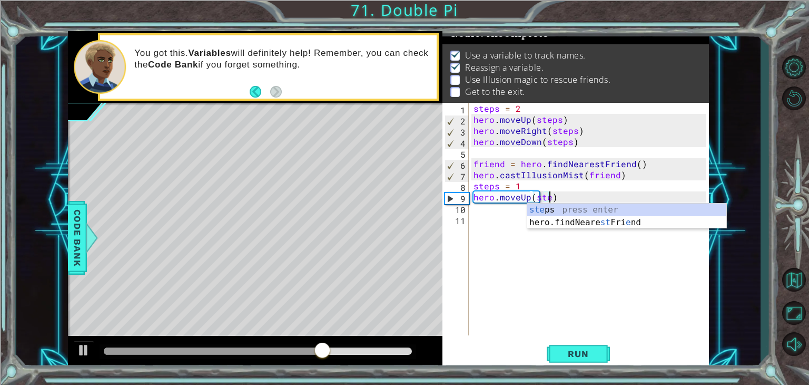
scroll to position [0, 5]
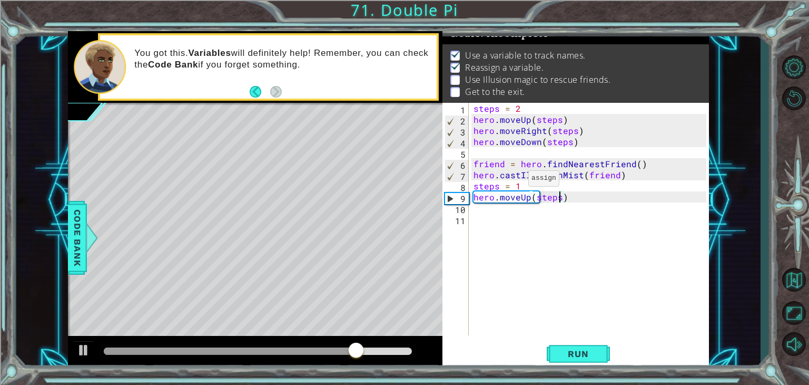
click at [515, 181] on div "steps = 2 hero . moveUp ( steps ) hero . moveRight ( steps ) hero . moveDown ( …" at bounding box center [591, 230] width 240 height 254
click at [518, 185] on div "steps = 2 hero . moveUp ( steps ) hero . moveRight ( steps ) hero . moveDown ( …" at bounding box center [591, 230] width 240 height 254
click at [569, 202] on div "steps = 2 hero . moveUp ( steps ) hero . moveRight ( steps ) hero . moveDown ( …" at bounding box center [591, 230] width 240 height 254
type textarea "hero.moveUp(steps)"
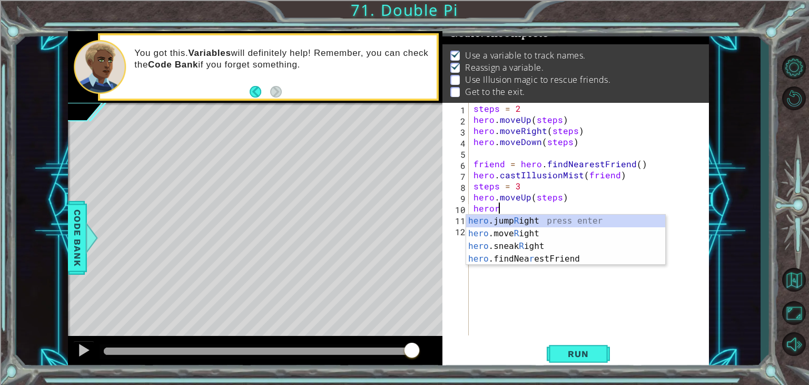
scroll to position [0, 1]
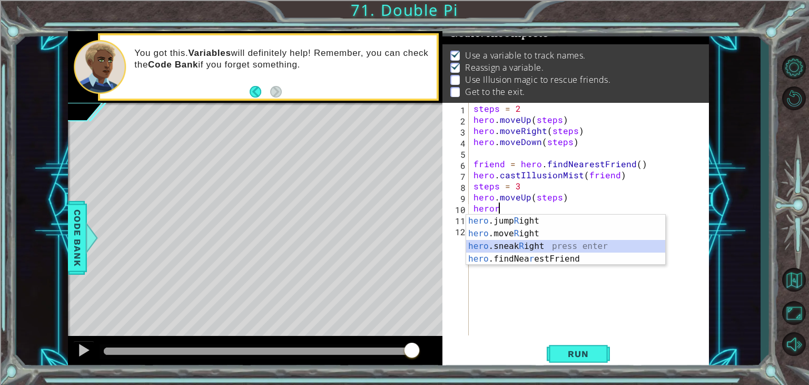
click at [535, 241] on div "hero .jump R ight press enter hero .move R ight press enter hero .sneak R ight …" at bounding box center [565, 252] width 199 height 76
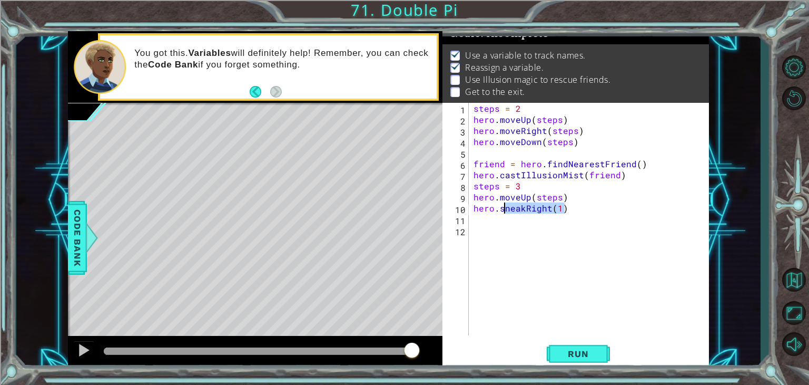
drag, startPoint x: 573, startPoint y: 209, endPoint x: 506, endPoint y: 209, distance: 66.9
click at [506, 209] on div "steps = 2 hero . moveUp ( steps ) hero . moveRight ( steps ) hero . moveDown ( …" at bounding box center [591, 230] width 240 height 254
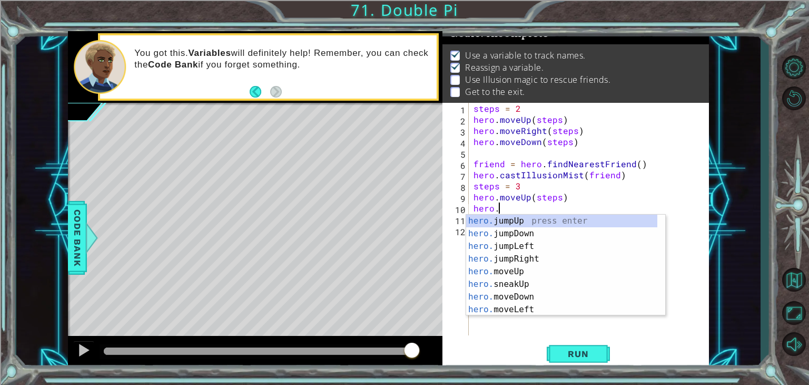
scroll to position [0, 2]
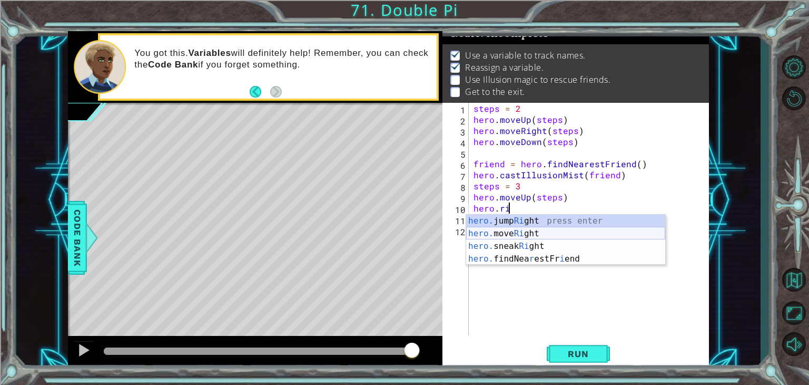
click at [513, 234] on div "hero. jump Ri ght press enter hero. move Ri ght press enter hero. sneak Ri ght …" at bounding box center [565, 252] width 199 height 76
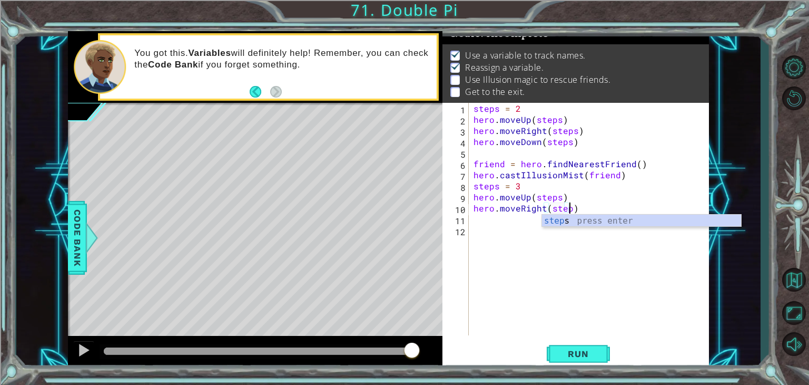
type textarea "hero.moveRight(steps)"
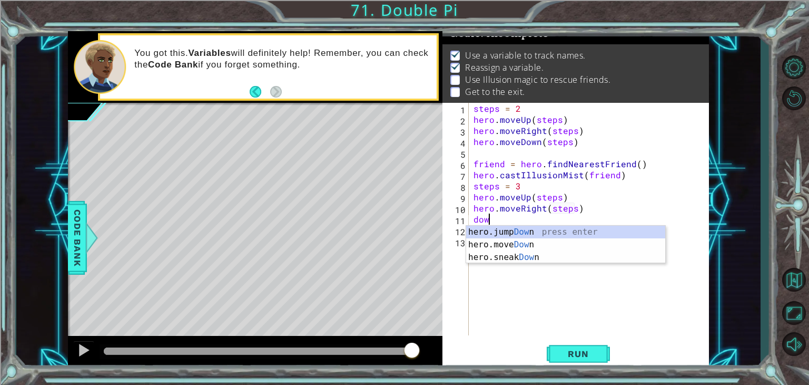
scroll to position [0, 0]
click at [534, 247] on div "hero.jump Down press enter hero.move Down press enter hero.sneak Down press ent…" at bounding box center [565, 256] width 199 height 63
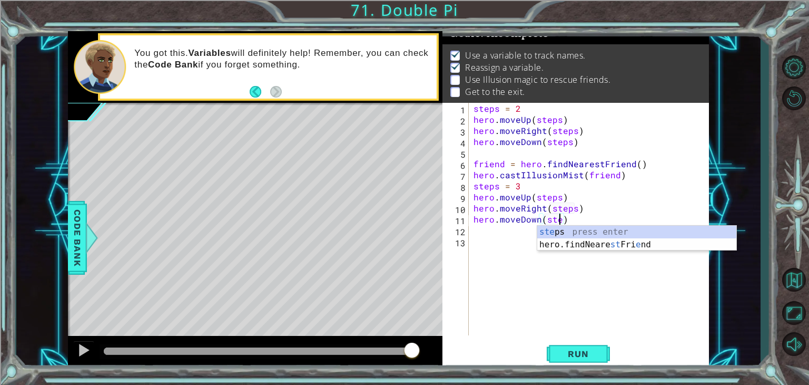
scroll to position [0, 5]
type textarea "hero.moveDown(steps )"
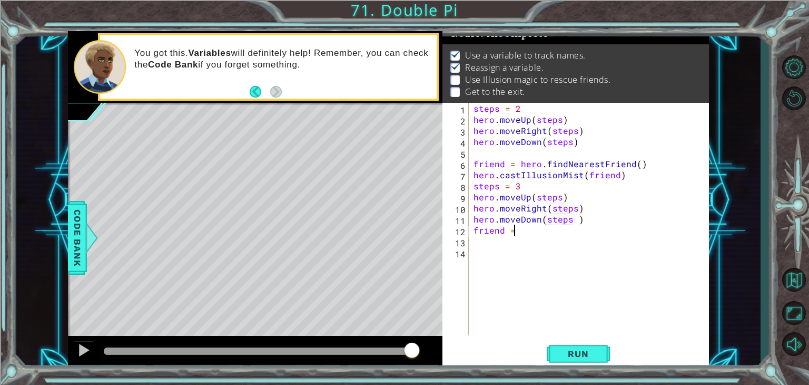
scroll to position [0, 2]
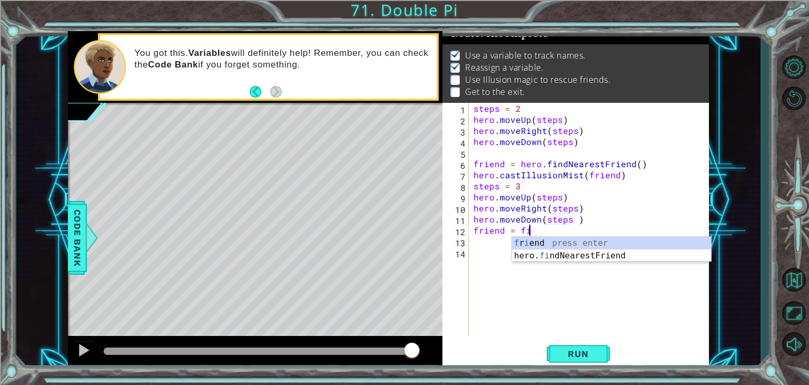
type textarea "friend = find"
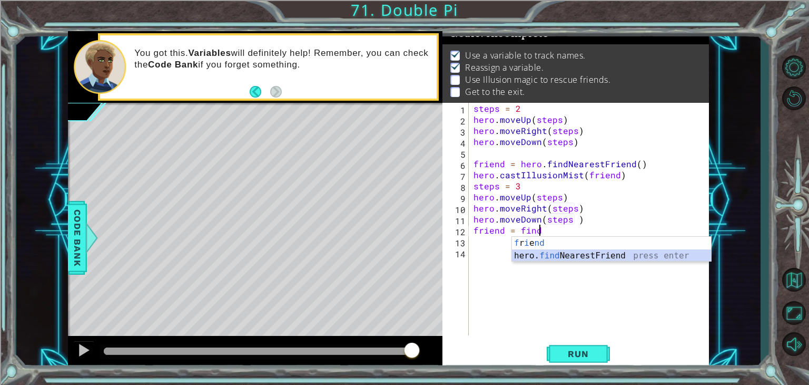
click at [535, 254] on div "f r i e nd press enter hero. find NearestFriend press enter" at bounding box center [611, 262] width 199 height 51
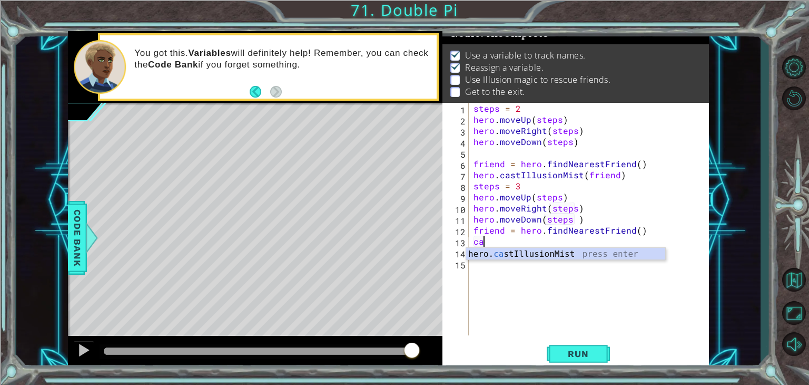
scroll to position [0, 0]
click at [535, 254] on div "hero. cast IllusionMist press enter" at bounding box center [565, 267] width 199 height 38
type textarea "hero.castIllusionMist(friend)"
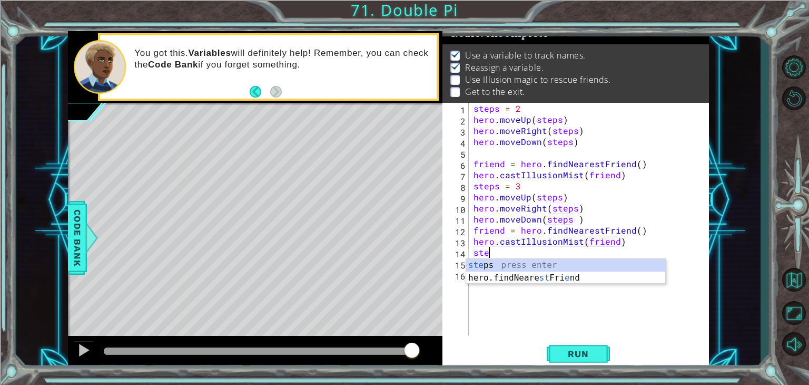
scroll to position [0, 1]
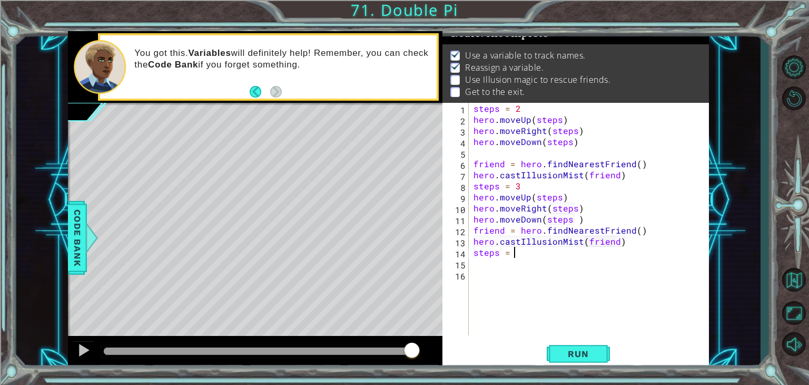
type textarea "steps = 1"
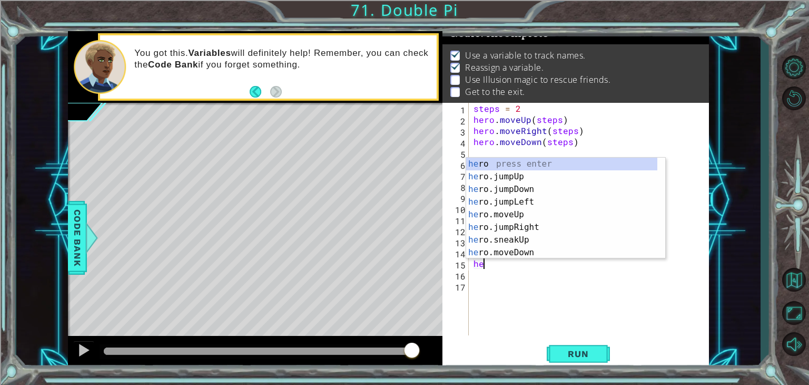
scroll to position [0, 0]
type textarea "h"
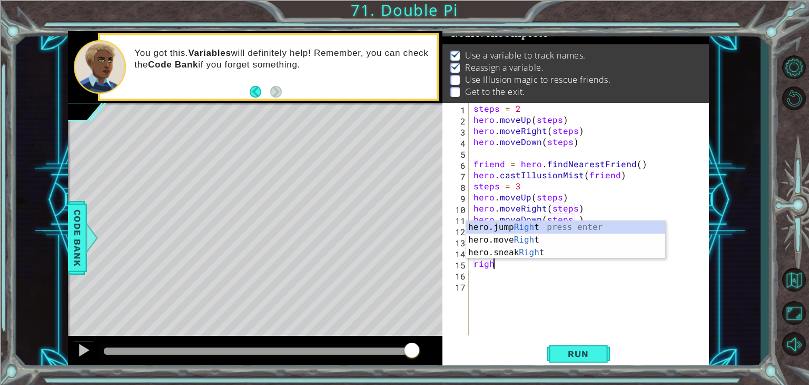
scroll to position [0, 1]
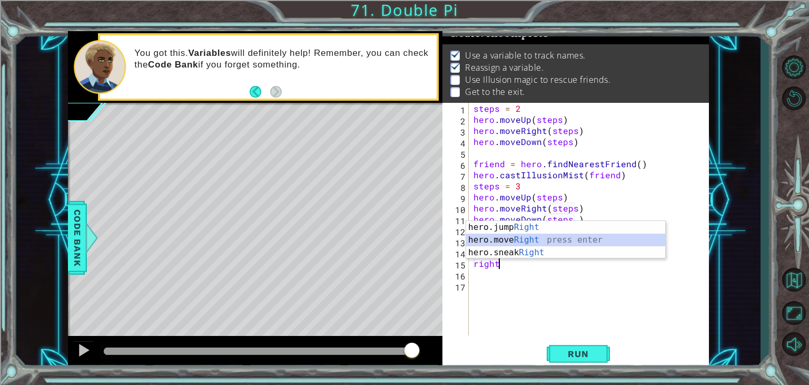
click at [549, 235] on div "hero.jump Right press enter hero.move Right press enter hero.sneak Right press …" at bounding box center [565, 252] width 199 height 63
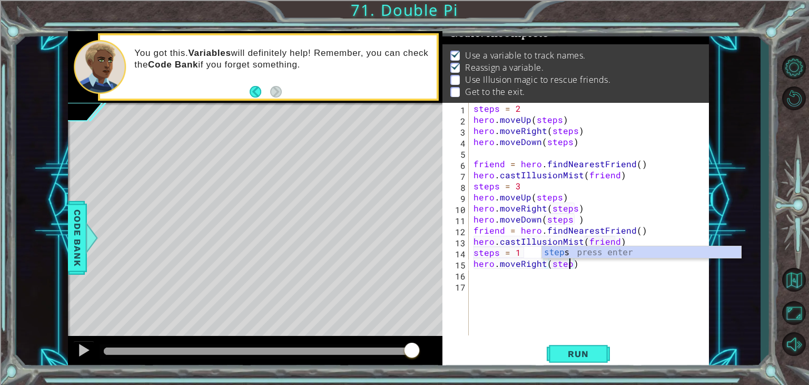
scroll to position [0, 6]
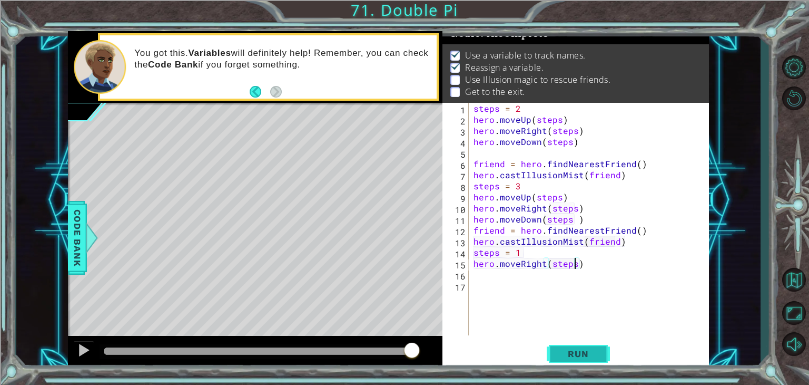
type textarea "hero.moveRight(steps)"
click at [560, 349] on span "Run" at bounding box center [578, 353] width 42 height 11
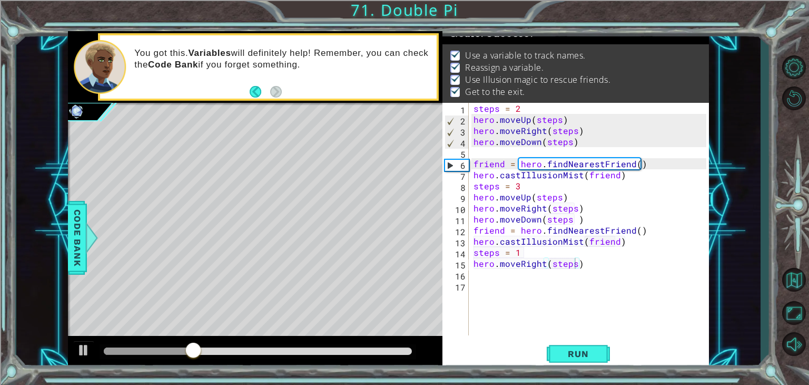
click at [531, 74] on p "Use Illusion magic to rescue friends." at bounding box center [537, 80] width 145 height 12
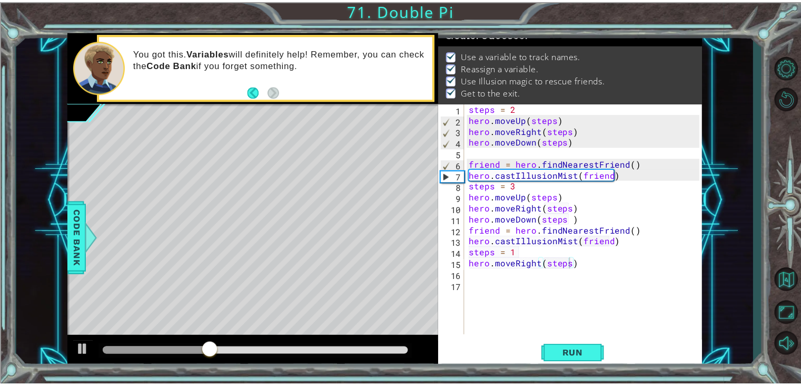
scroll to position [9, 0]
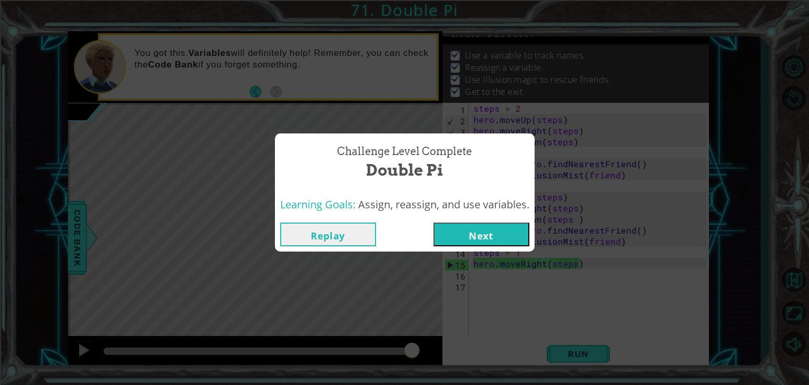
click at [467, 224] on button "Next" at bounding box center [482, 234] width 96 height 24
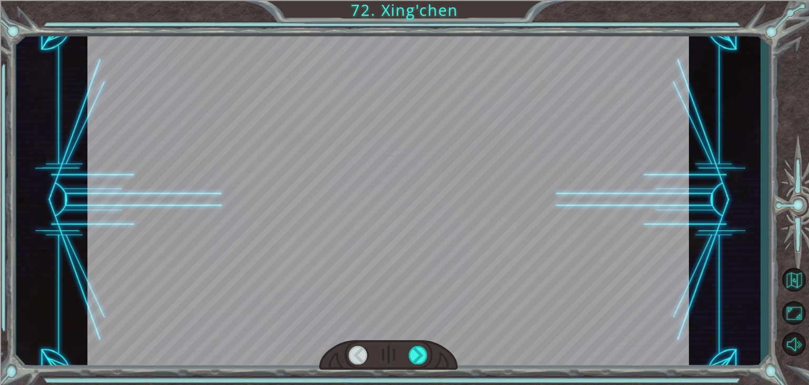
click at [468, 229] on div at bounding box center [388, 200] width 602 height 338
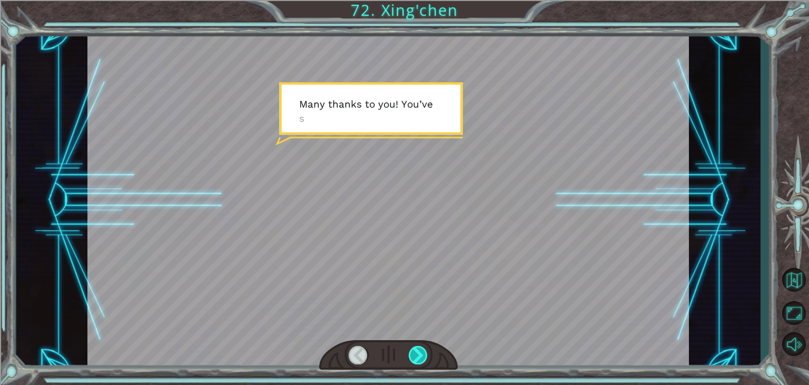
click at [413, 359] on div at bounding box center [418, 355] width 19 height 18
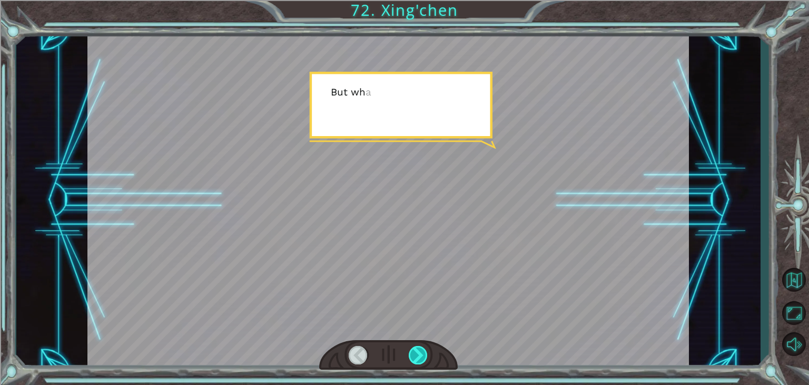
click at [413, 359] on div at bounding box center [418, 355] width 19 height 18
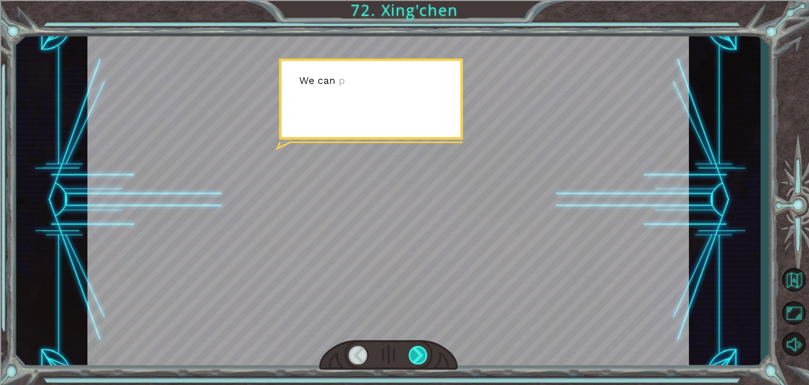
click at [413, 359] on div at bounding box center [418, 355] width 19 height 18
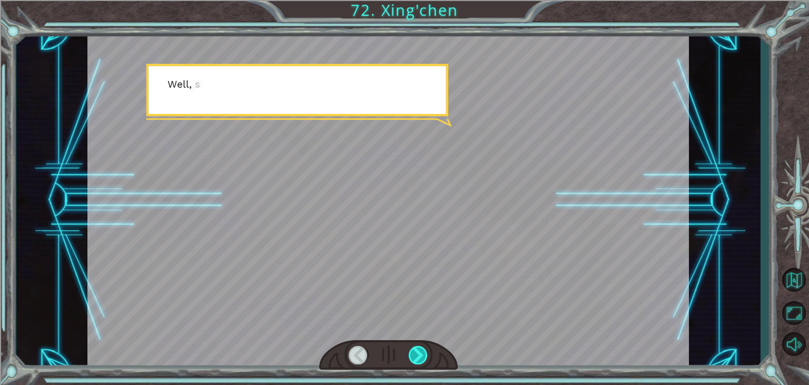
click at [413, 359] on div at bounding box center [418, 355] width 19 height 18
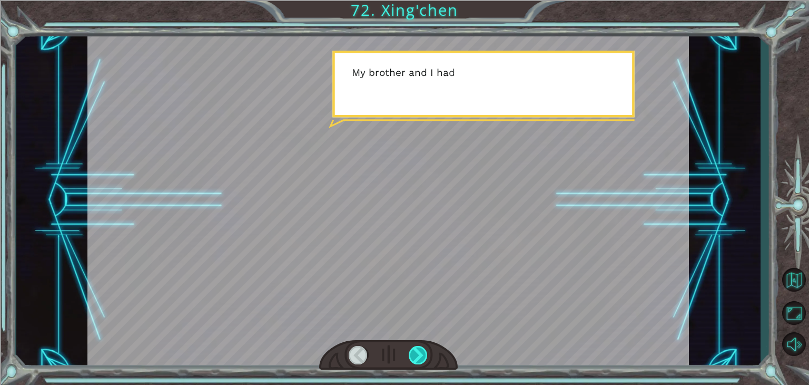
click at [418, 353] on div at bounding box center [418, 355] width 19 height 18
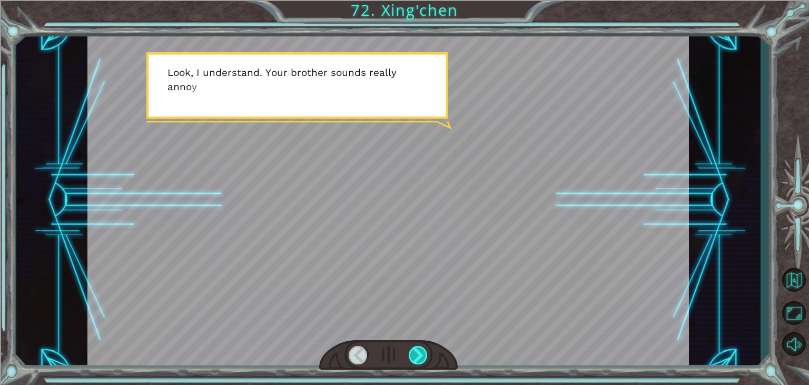
drag, startPoint x: 418, startPoint y: 353, endPoint x: 421, endPoint y: 361, distance: 8.5
click at [421, 361] on div at bounding box center [418, 355] width 19 height 18
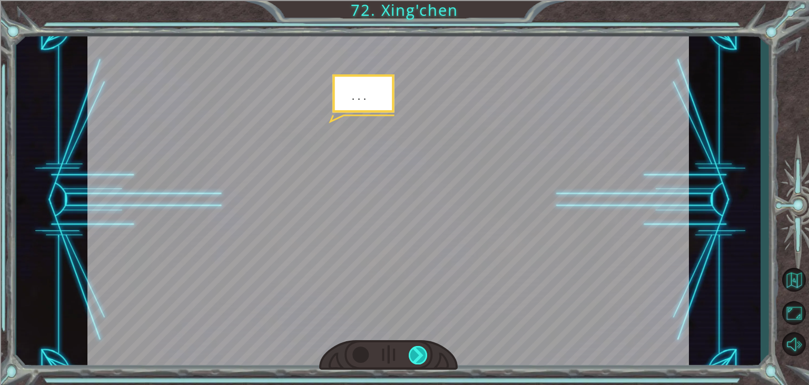
click at [421, 361] on div at bounding box center [418, 355] width 19 height 18
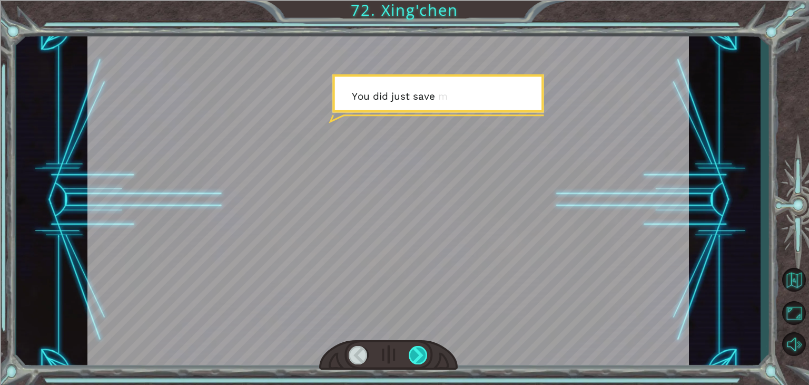
click at [421, 361] on div at bounding box center [418, 355] width 19 height 18
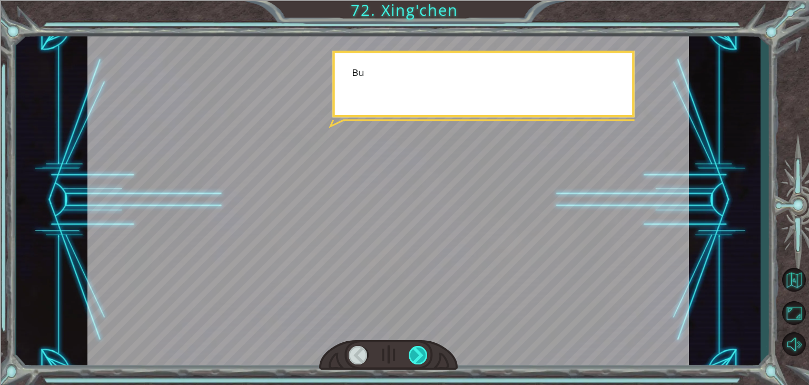
click at [421, 361] on div at bounding box center [418, 355] width 19 height 18
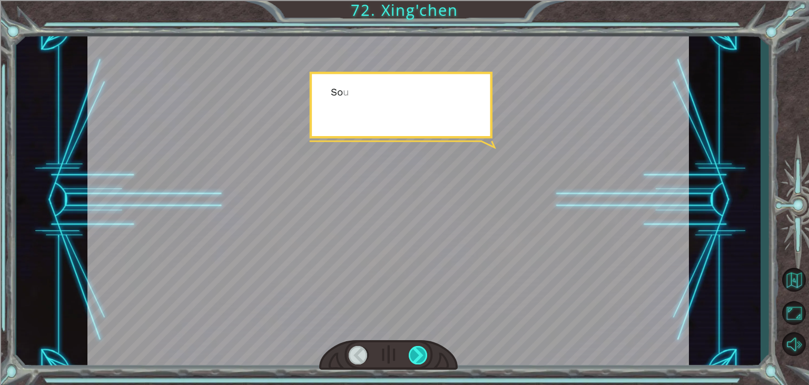
click at [421, 361] on div at bounding box center [418, 355] width 19 height 18
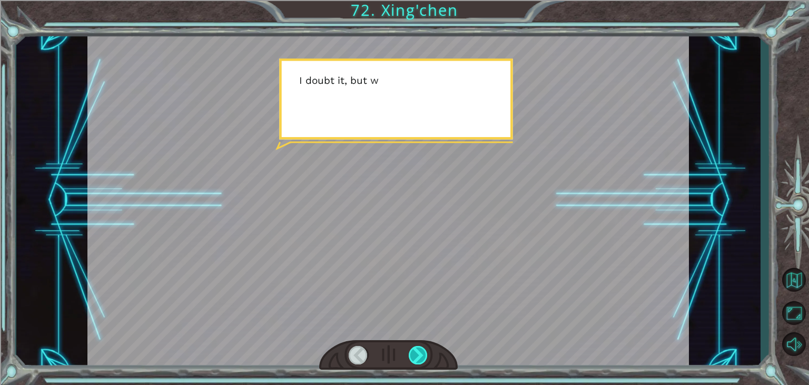
click at [421, 361] on div at bounding box center [418, 355] width 19 height 18
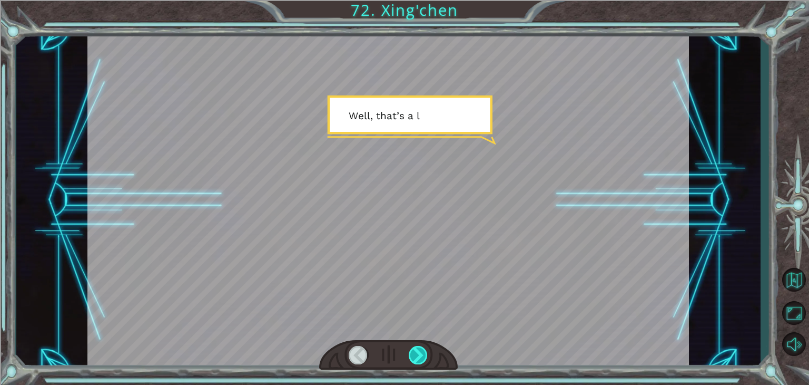
click at [421, 361] on div at bounding box center [418, 355] width 19 height 18
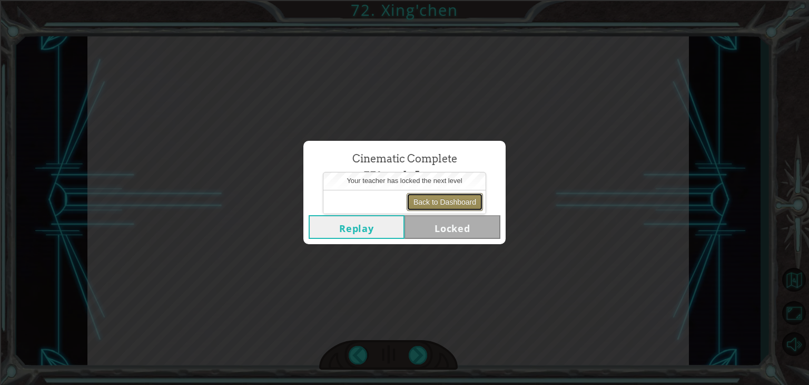
click at [447, 202] on button "Back to Dashboard" at bounding box center [445, 202] width 76 height 18
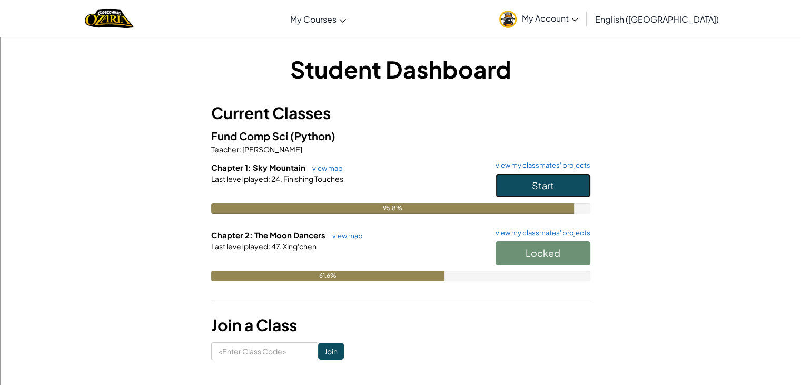
click at [500, 181] on button "Start" at bounding box center [543, 185] width 95 height 24
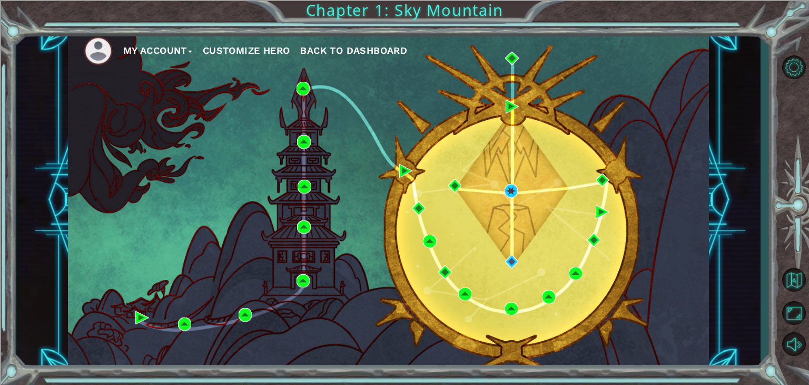
drag, startPoint x: 642, startPoint y: 153, endPoint x: 578, endPoint y: 160, distance: 64.6
click at [578, 160] on div "My Account Customize Hero Back to Dashboard" at bounding box center [388, 200] width 641 height 338
drag, startPoint x: 518, startPoint y: 55, endPoint x: 402, endPoint y: 43, distance: 116.5
click at [402, 43] on button "Back to Dashboard" at bounding box center [353, 51] width 107 height 16
